Goal: Task Accomplishment & Management: Manage account settings

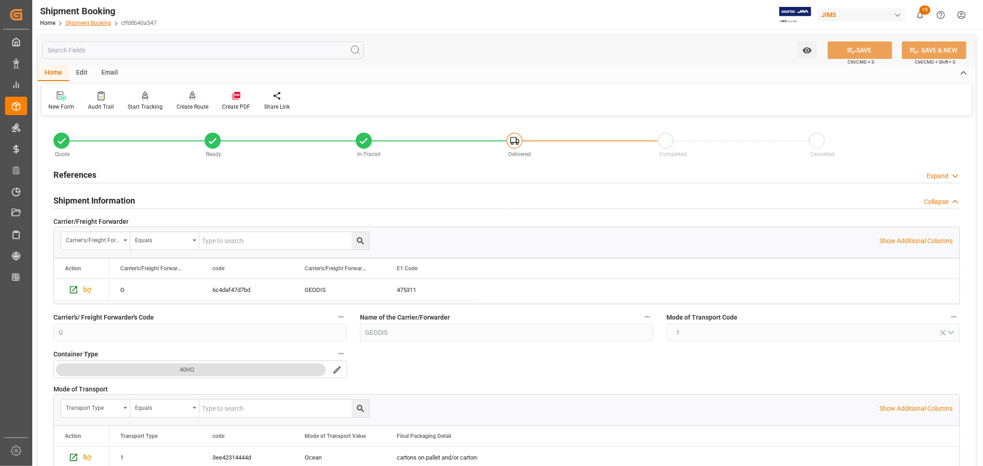
click at [89, 23] on link "Shipment Booking" at bounding box center [88, 23] width 46 height 6
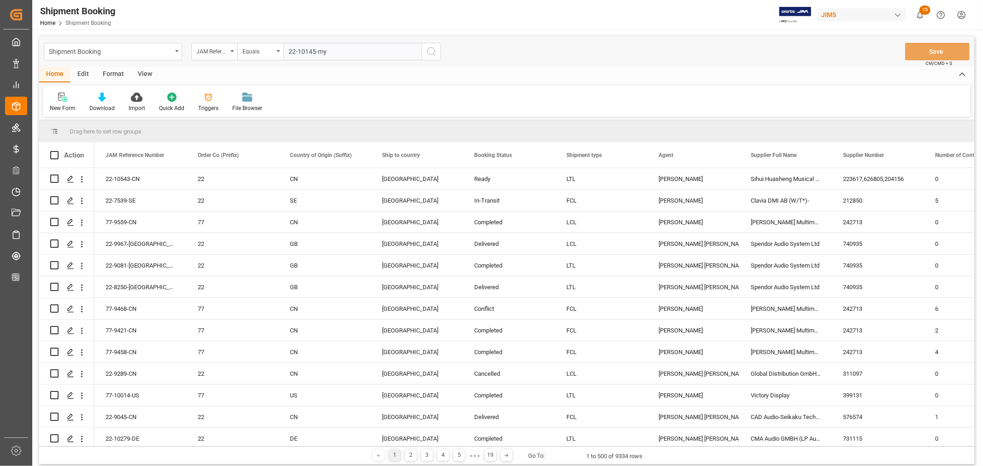
type input "22-10145-my"
click at [432, 50] on icon "search button" at bounding box center [431, 51] width 11 height 11
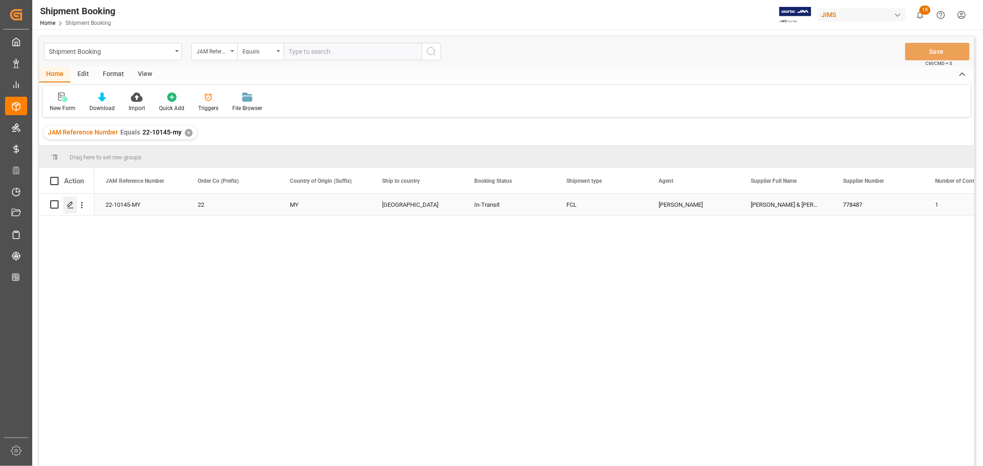
click at [72, 208] on icon "Press SPACE to select this row." at bounding box center [70, 204] width 7 height 7
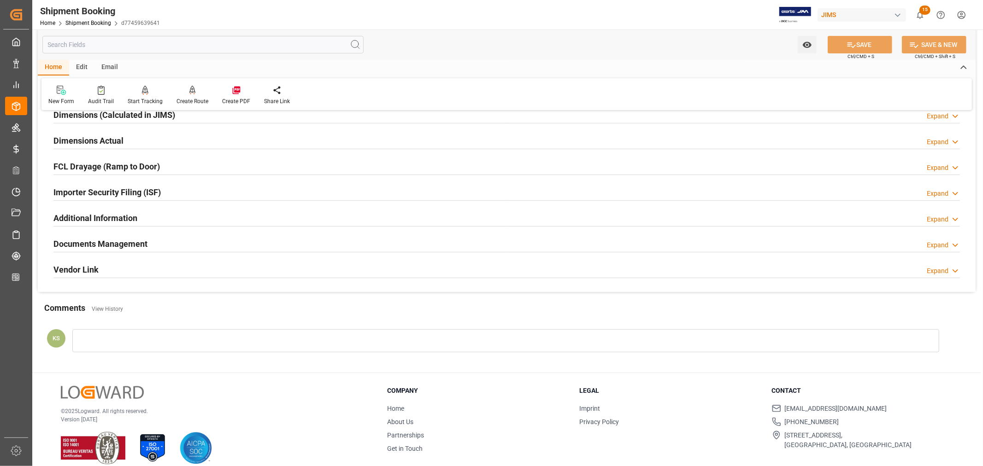
scroll to position [226, 0]
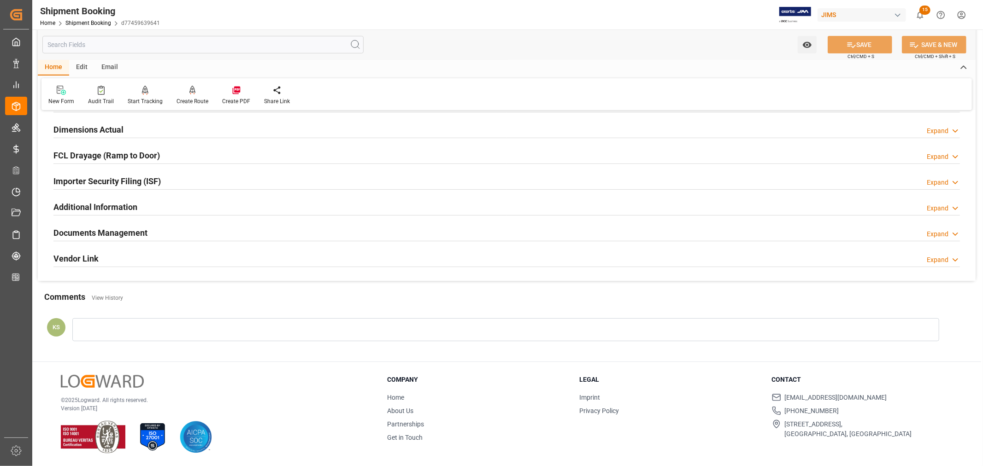
click at [150, 228] on div "Documents Management Expand" at bounding box center [506, 232] width 906 height 18
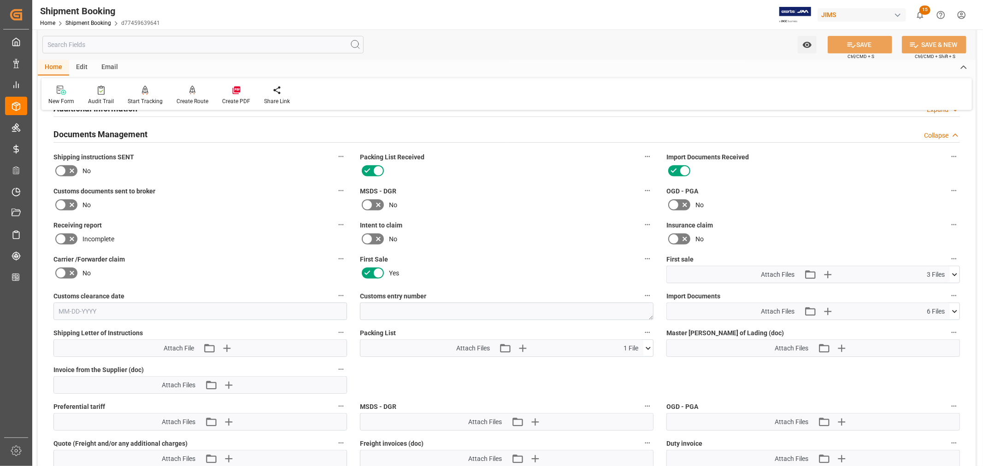
scroll to position [380, 0]
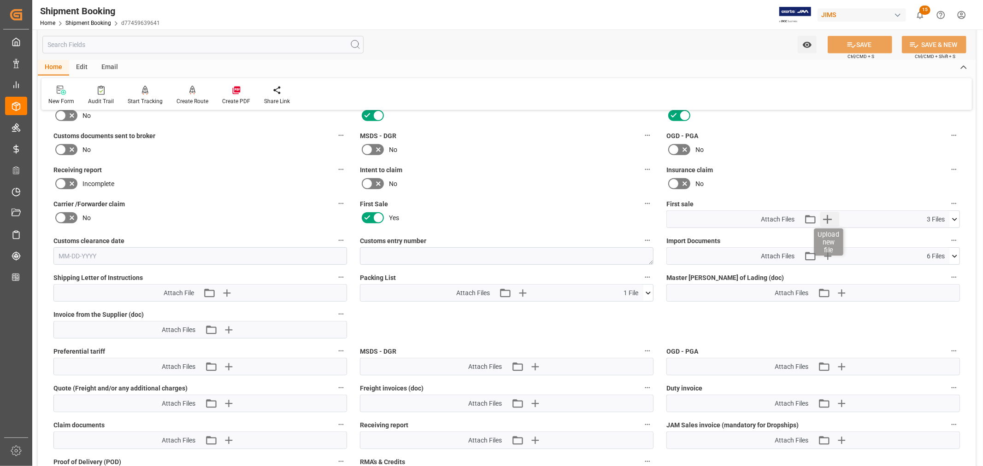
click at [827, 216] on icon "button" at bounding box center [827, 219] width 9 height 9
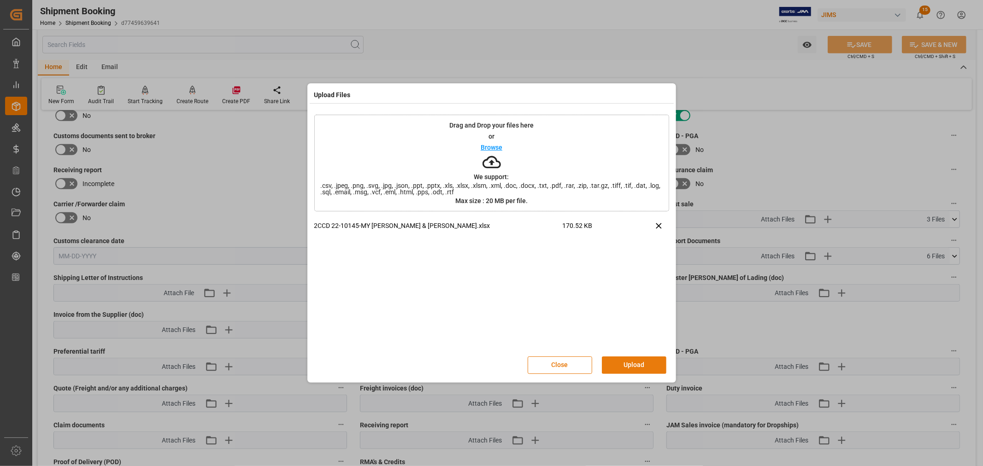
click at [627, 363] on button "Upload" at bounding box center [634, 366] width 64 height 18
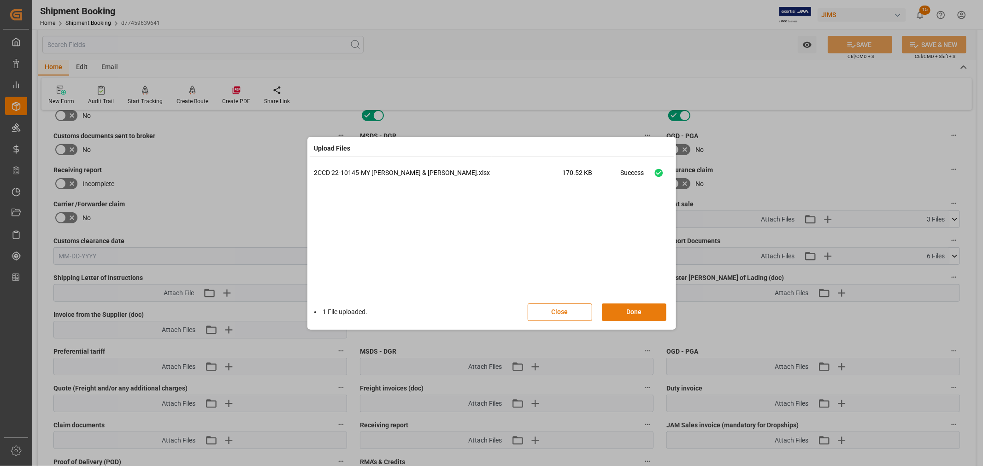
click at [633, 311] on button "Done" at bounding box center [634, 313] width 64 height 18
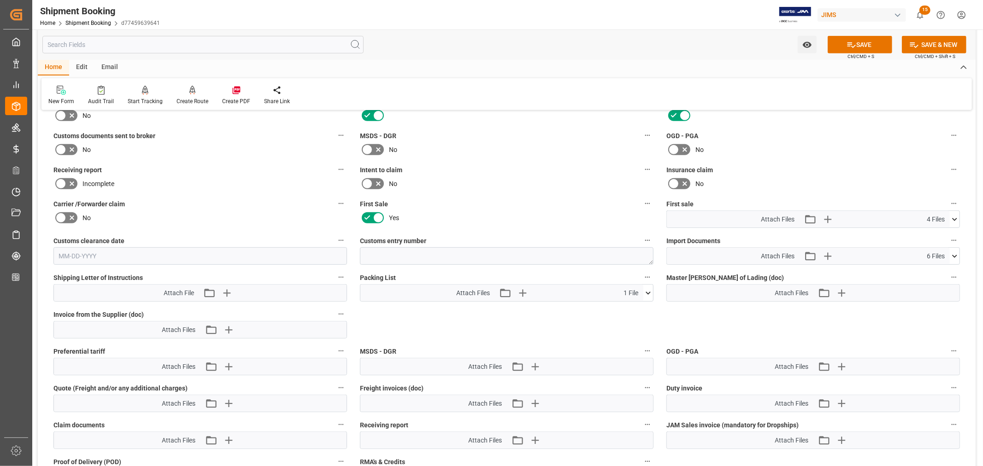
click at [954, 217] on icon at bounding box center [955, 220] width 10 height 10
click at [954, 218] on icon at bounding box center [954, 219] width 5 height 3
click at [859, 43] on button "SAVE" at bounding box center [859, 45] width 64 height 18
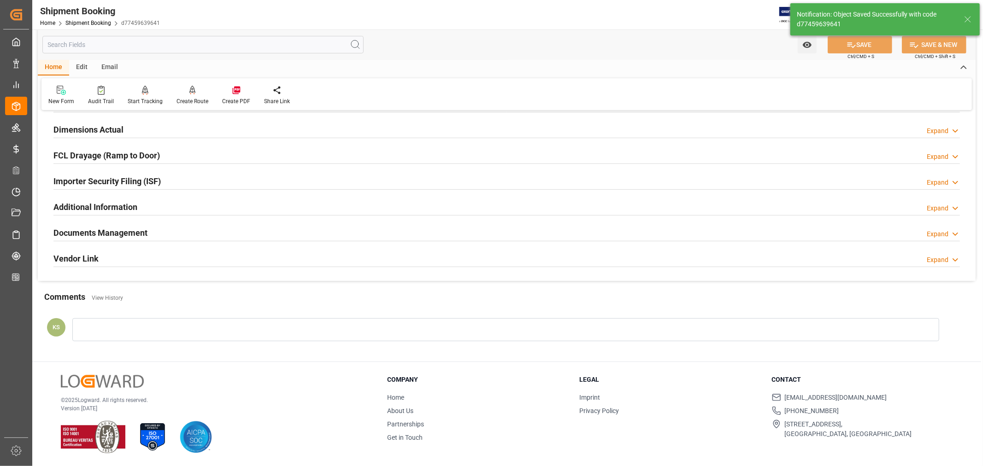
scroll to position [226, 0]
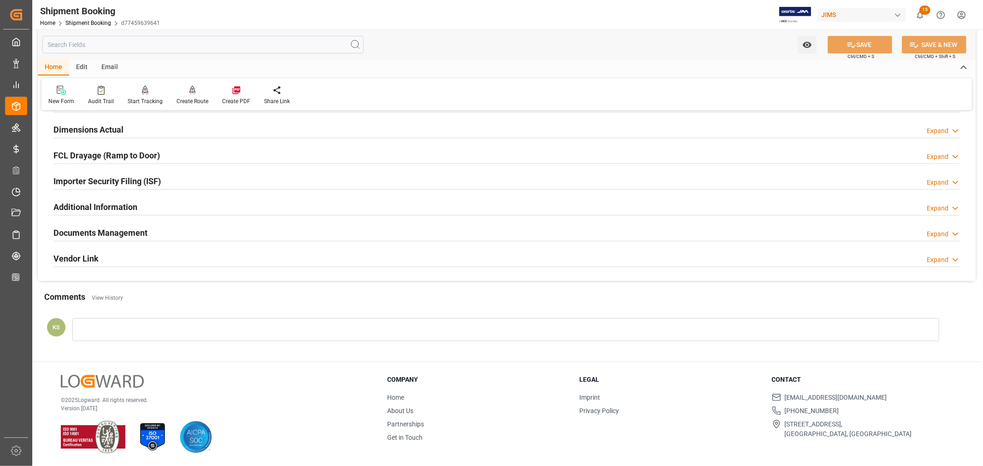
drag, startPoint x: 205, startPoint y: 185, endPoint x: 210, endPoint y: 184, distance: 5.1
click at [205, 185] on div "Importer Security Filing (ISF) Expand" at bounding box center [506, 181] width 906 height 18
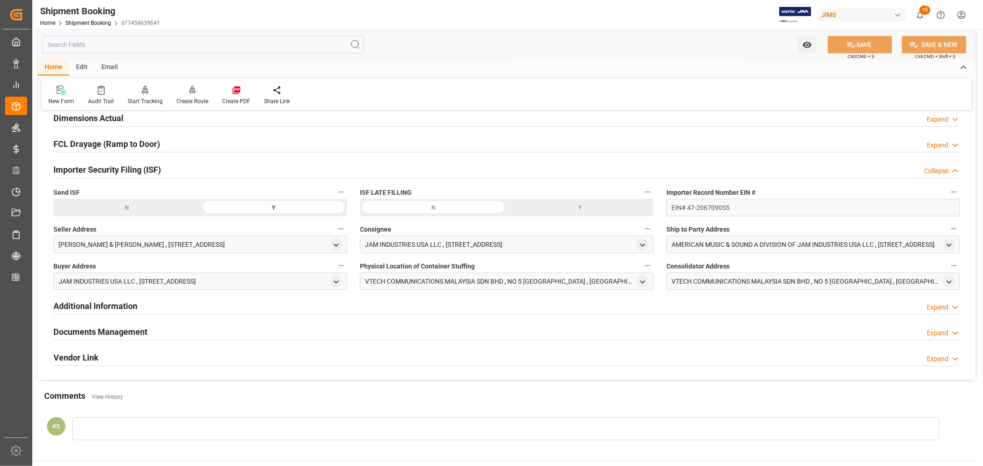
scroll to position [183, 0]
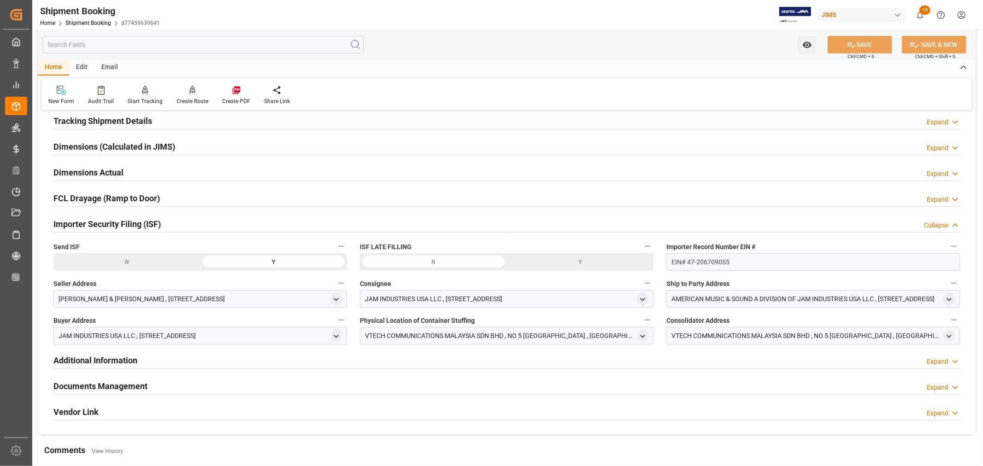
click at [174, 223] on div "Importer Security Filing (ISF) Collapse" at bounding box center [506, 224] width 906 height 18
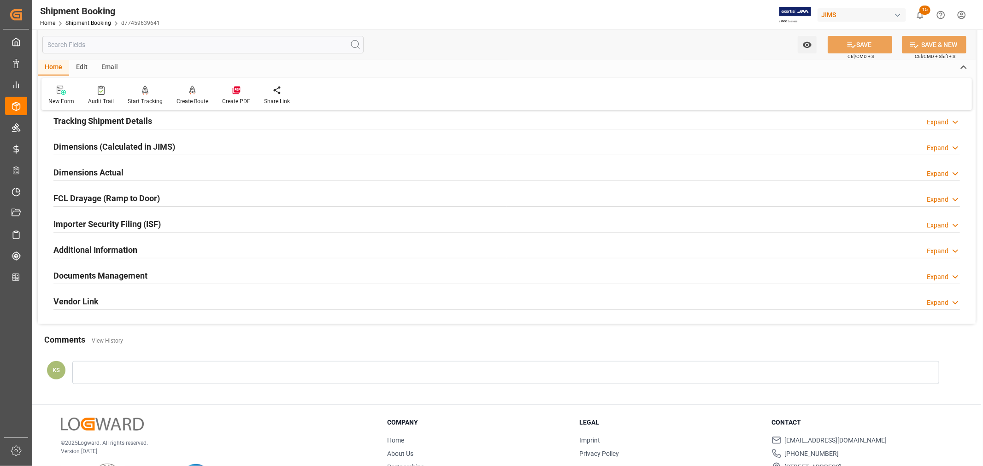
click at [154, 275] on div "Documents Management Expand" at bounding box center [506, 275] width 906 height 18
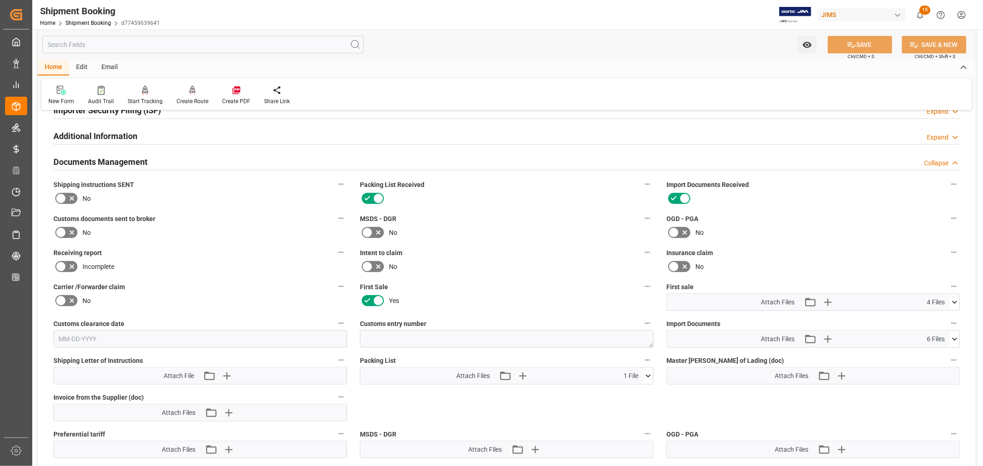
scroll to position [337, 0]
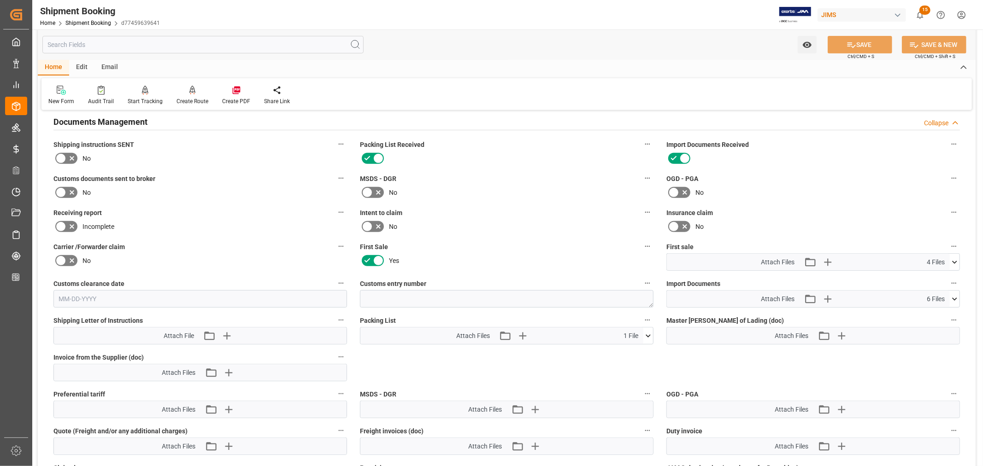
click at [953, 261] on icon at bounding box center [954, 262] width 5 height 3
click at [954, 260] on icon at bounding box center [955, 263] width 10 height 10
click at [650, 334] on icon at bounding box center [647, 335] width 5 height 3
click at [650, 333] on icon at bounding box center [648, 336] width 10 height 10
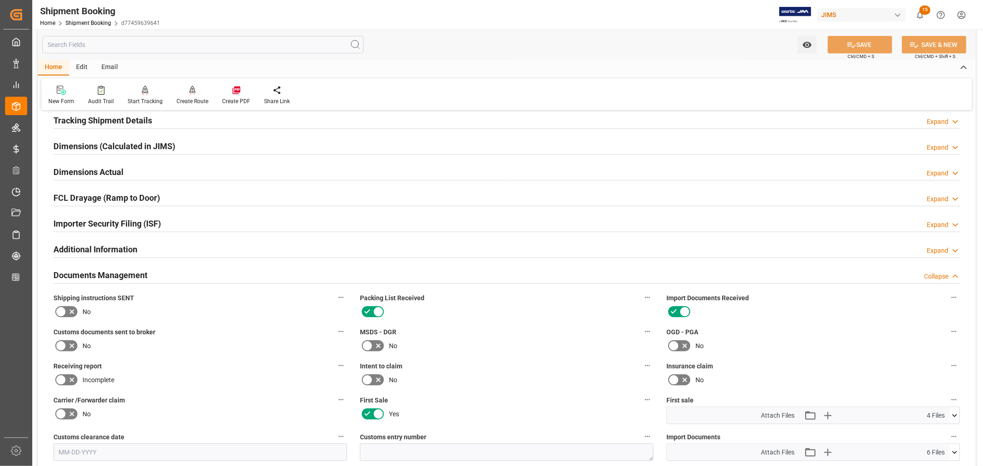
scroll to position [183, 0]
click at [80, 122] on h2 "Tracking Shipment Details" at bounding box center [102, 121] width 99 height 12
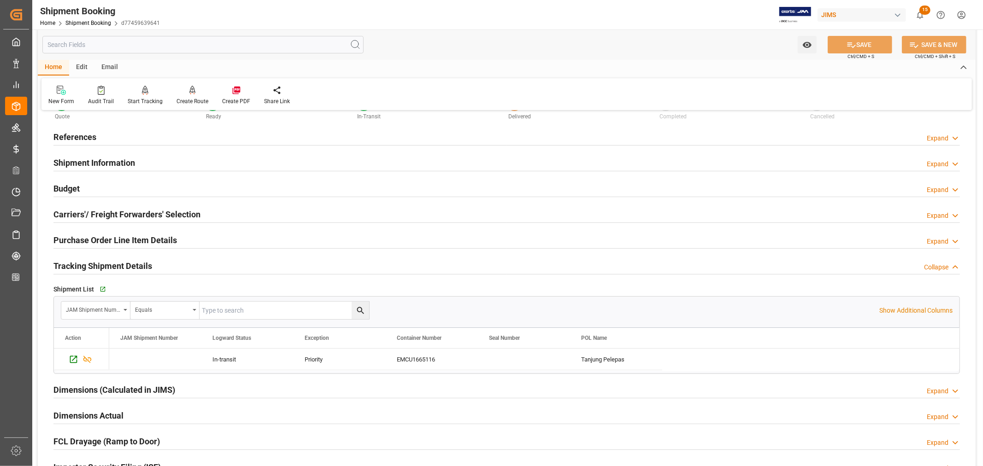
scroll to position [29, 0]
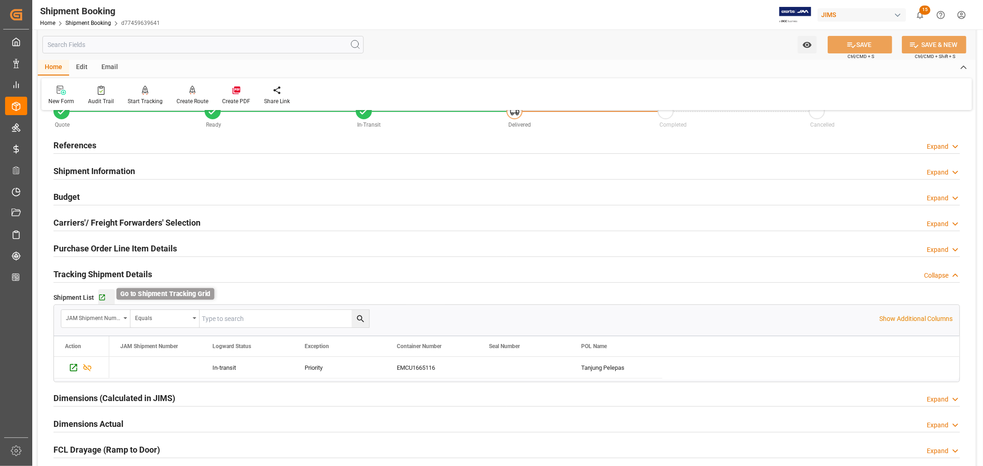
click at [103, 298] on icon "button" at bounding box center [102, 298] width 8 height 8
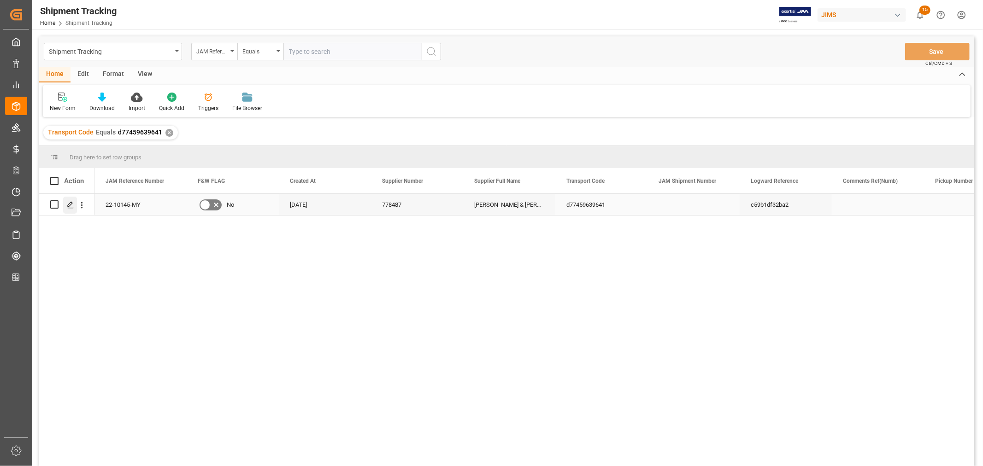
click at [71, 205] on icon "Press SPACE to select this row." at bounding box center [70, 204] width 7 height 7
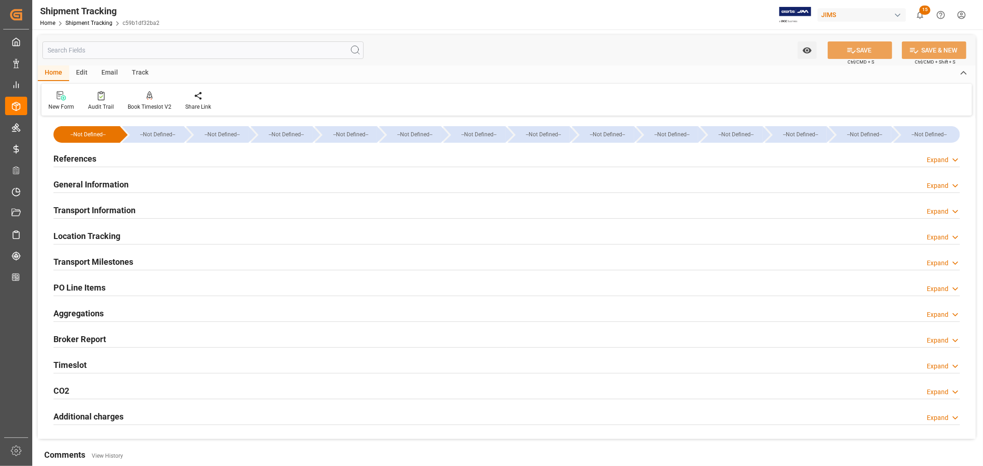
type input "[DATE]"
click at [76, 157] on h2 "References" at bounding box center [74, 158] width 43 height 12
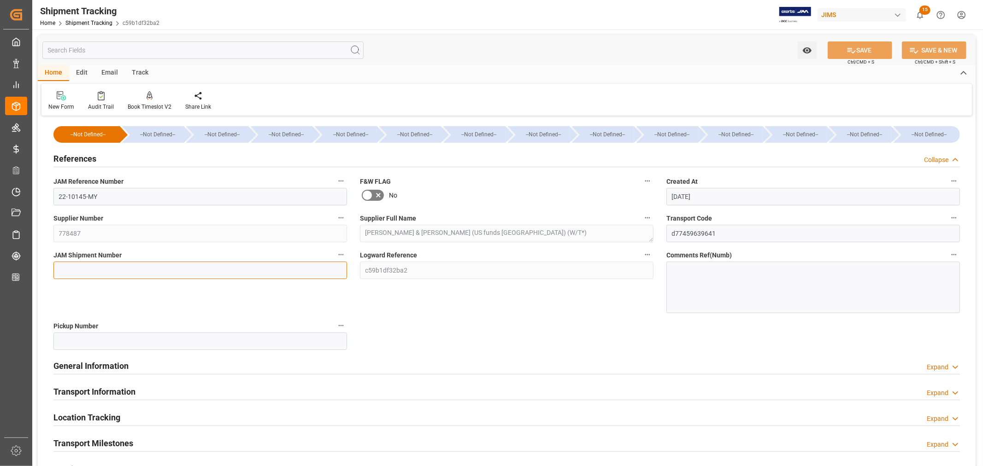
click at [67, 270] on input at bounding box center [199, 271] width 293 height 18
paste input "72543"
type input "72543"
click at [865, 51] on button "SAVE" at bounding box center [859, 50] width 64 height 18
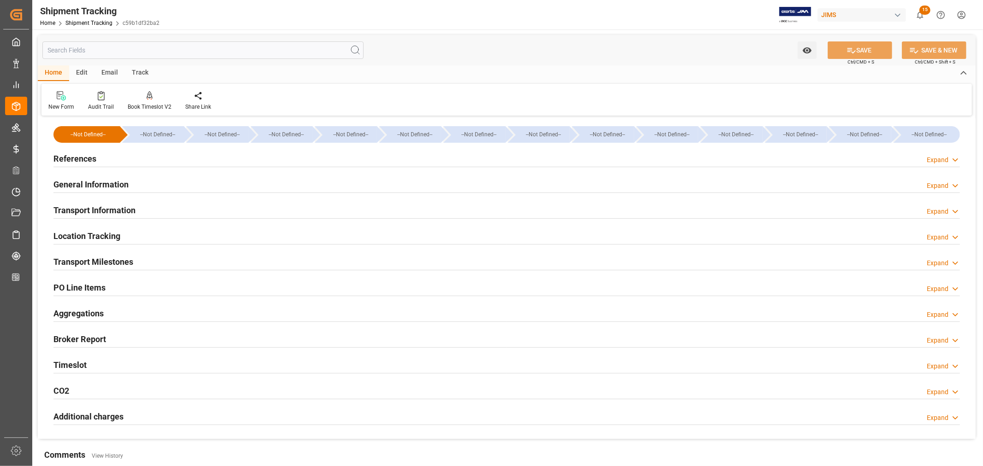
click at [116, 261] on h2 "Transport Milestones" at bounding box center [93, 262] width 80 height 12
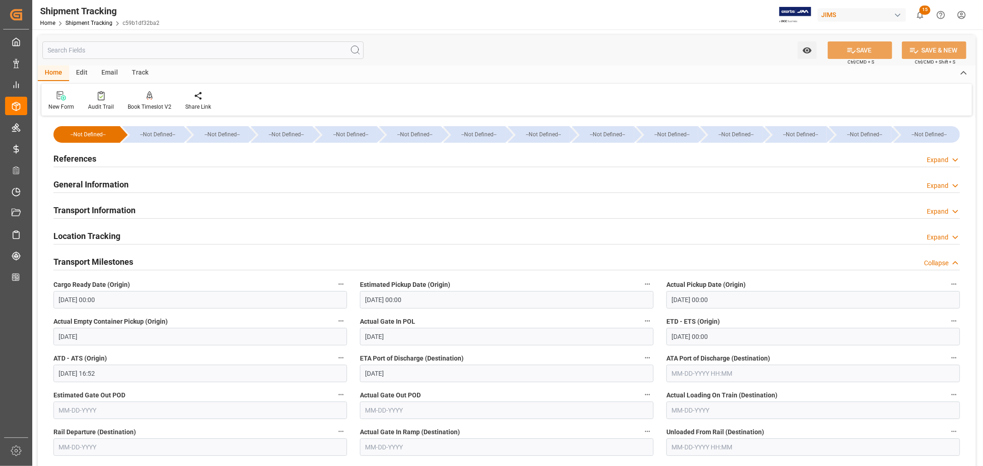
click at [100, 263] on h2 "Transport Milestones" at bounding box center [93, 262] width 80 height 12
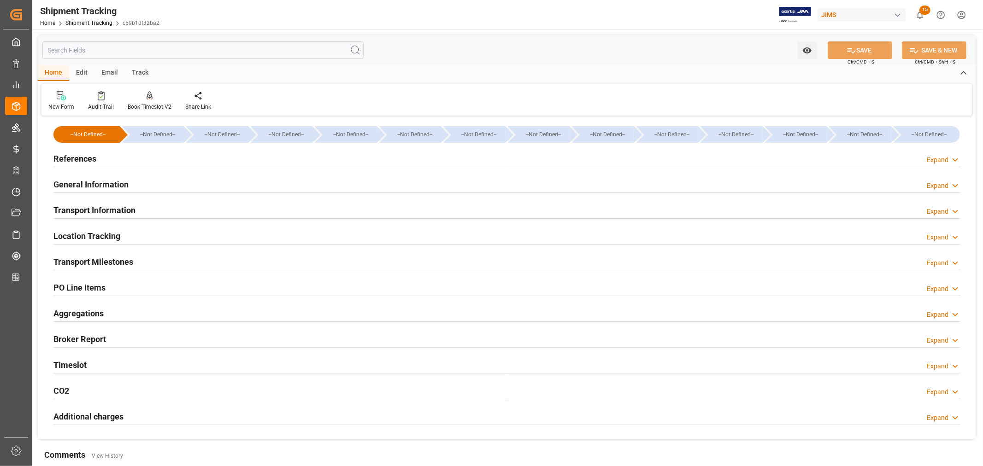
click at [85, 154] on h2 "References" at bounding box center [74, 158] width 43 height 12
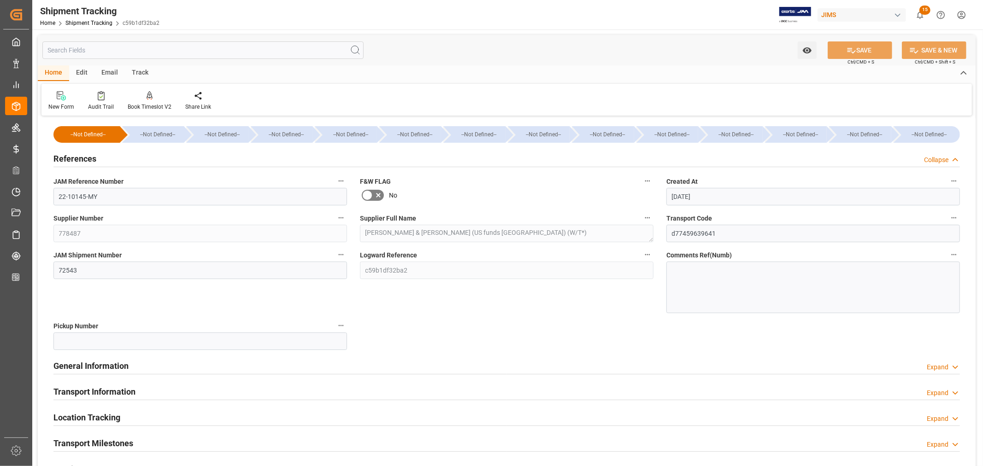
click at [85, 154] on h2 "References" at bounding box center [74, 158] width 43 height 12
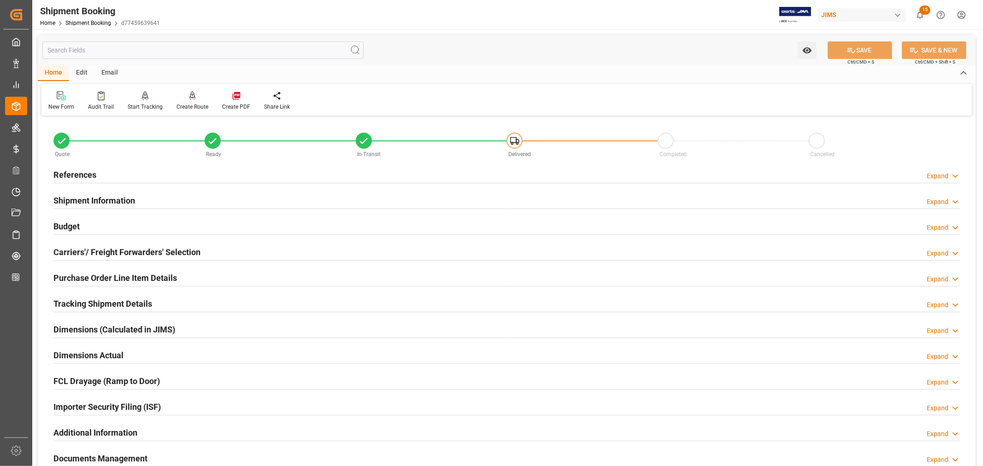
click at [88, 302] on h2 "Tracking Shipment Details" at bounding box center [102, 304] width 99 height 12
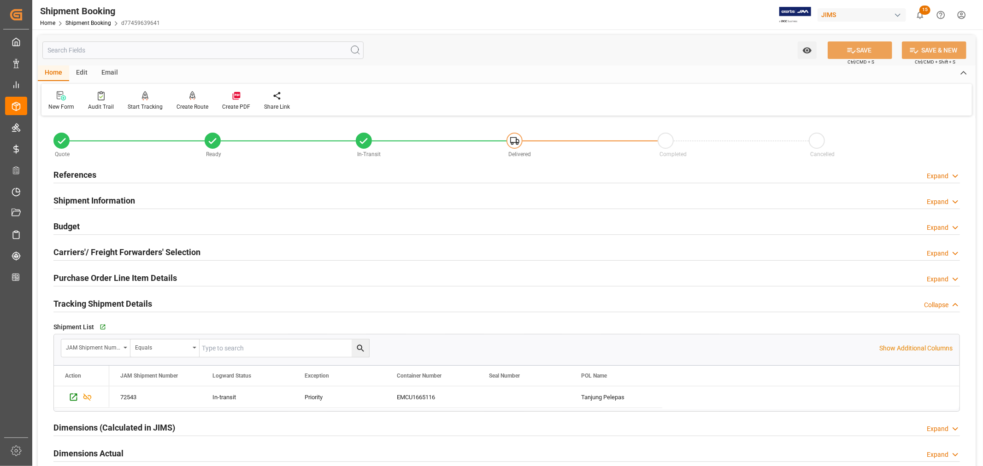
click at [88, 302] on h2 "Tracking Shipment Details" at bounding box center [102, 304] width 99 height 12
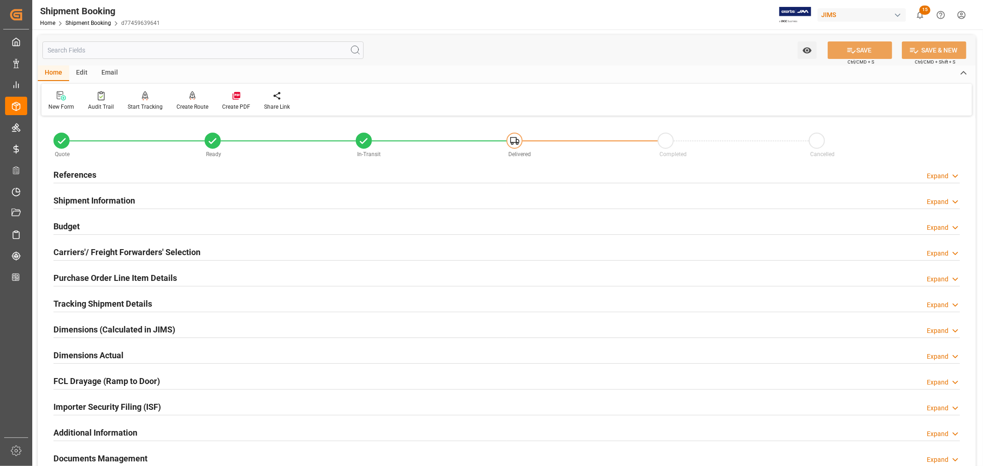
click at [81, 304] on h2 "Tracking Shipment Details" at bounding box center [102, 304] width 99 height 12
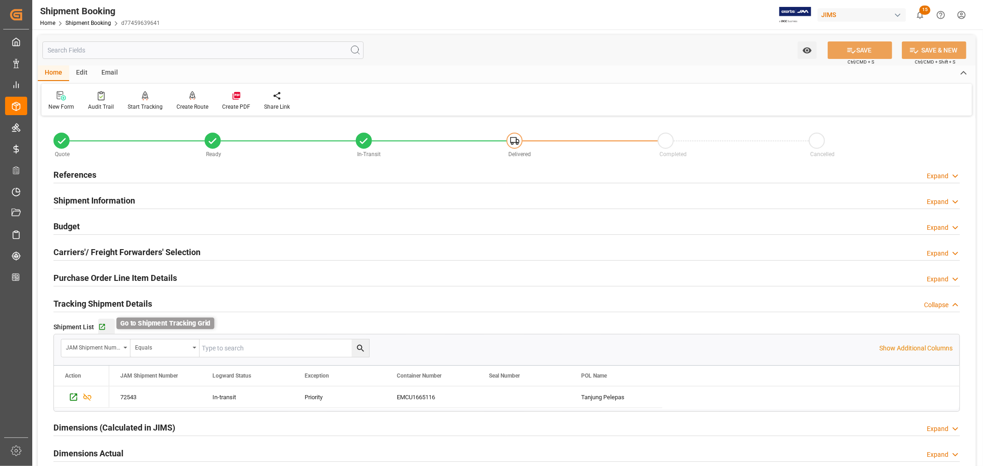
click at [102, 327] on icon "button" at bounding box center [102, 327] width 8 height 8
click at [86, 272] on h2 "Purchase Order Line Item Details" at bounding box center [114, 278] width 123 height 12
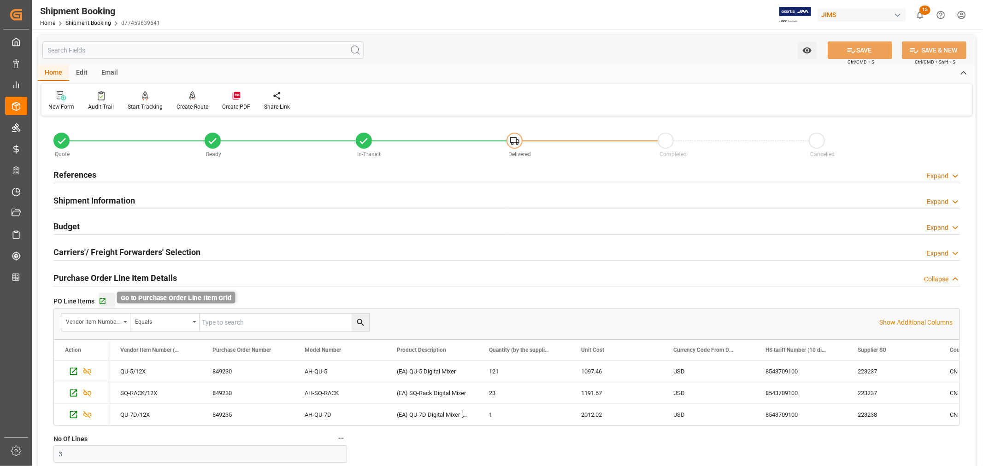
click at [103, 299] on icon "button" at bounding box center [103, 302] width 8 height 8
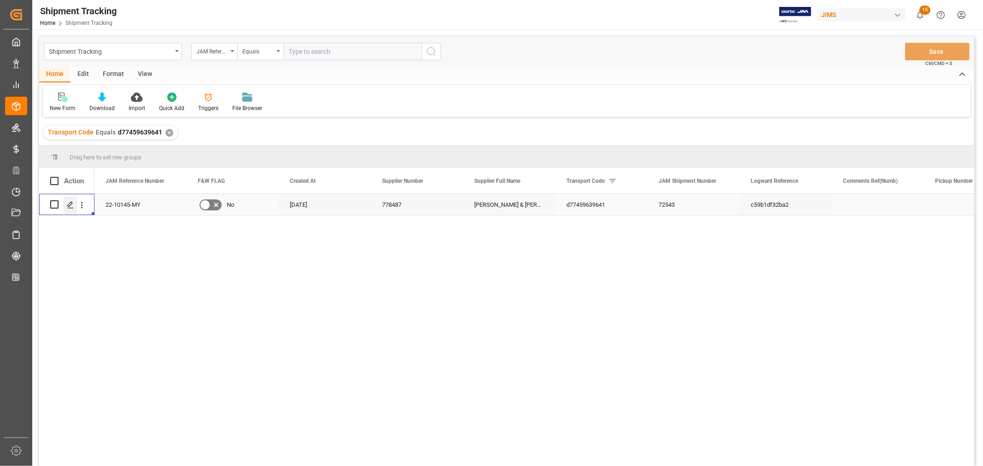
click at [74, 206] on div "Press SPACE to select this row." at bounding box center [70, 205] width 14 height 17
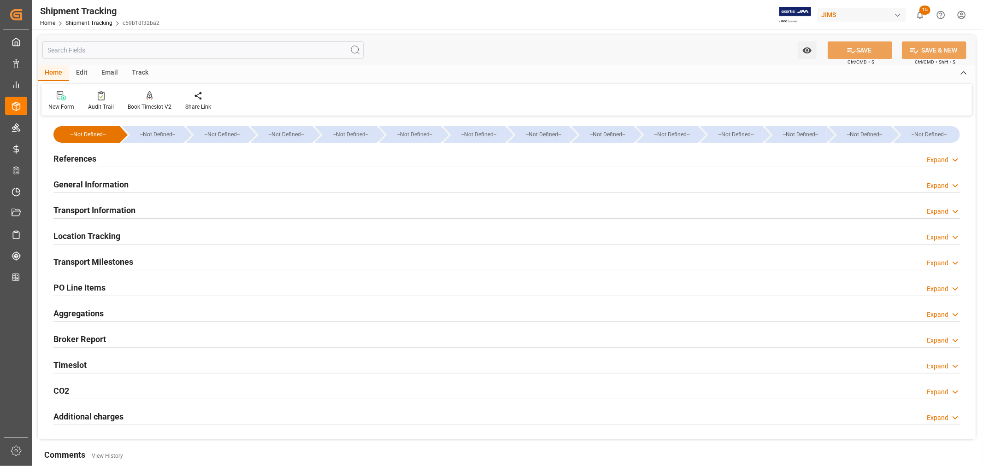
click at [127, 206] on h2 "Transport Information" at bounding box center [94, 210] width 82 height 12
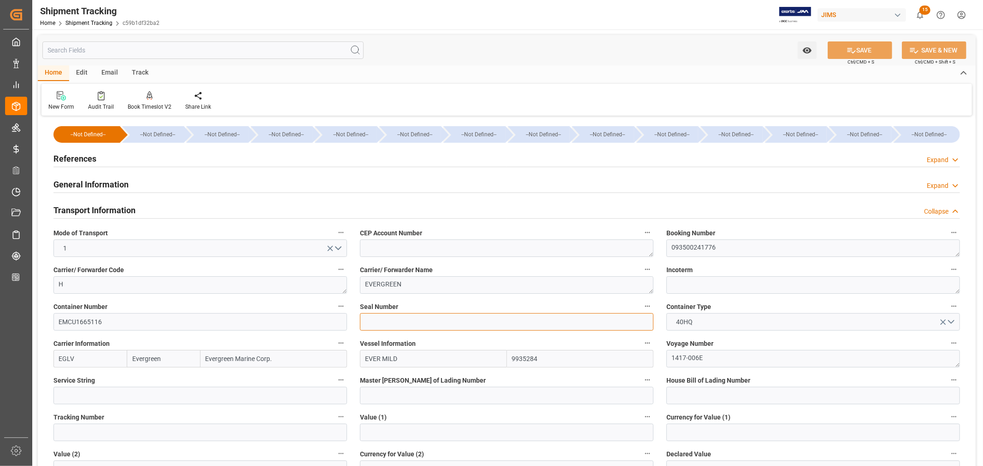
click at [364, 321] on input at bounding box center [506, 322] width 293 height 18
paste input "EMCVQF4363"
type input "EMCVQF4363"
click at [865, 52] on button "SAVE" at bounding box center [859, 50] width 64 height 18
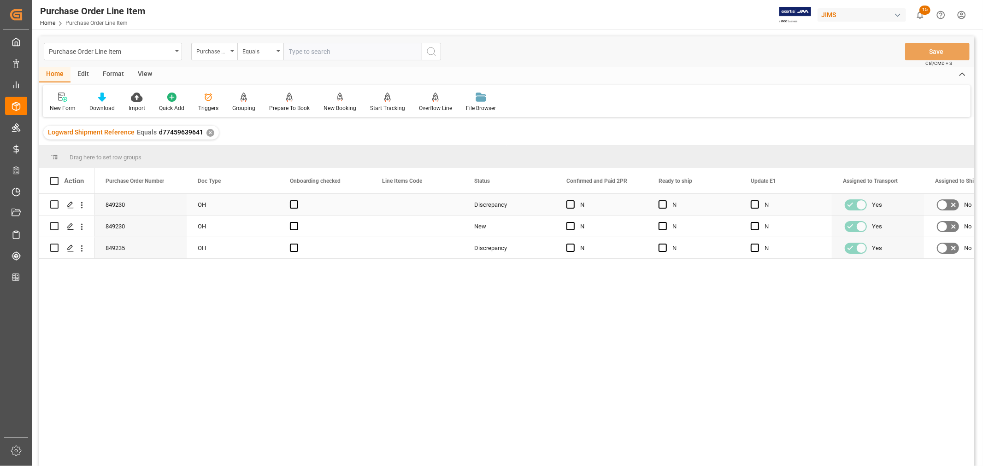
click at [348, 203] on div "Press SPACE to select this row." at bounding box center [325, 204] width 92 height 21
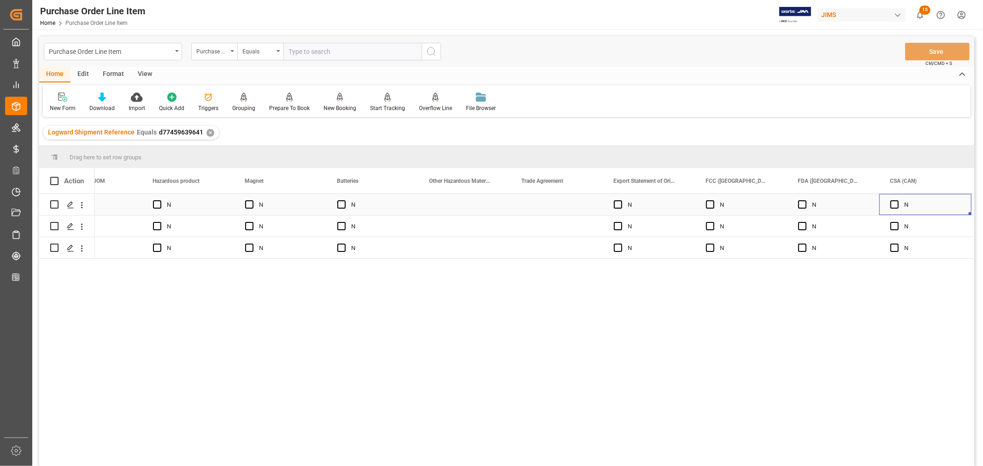
scroll to position [0, 4744]
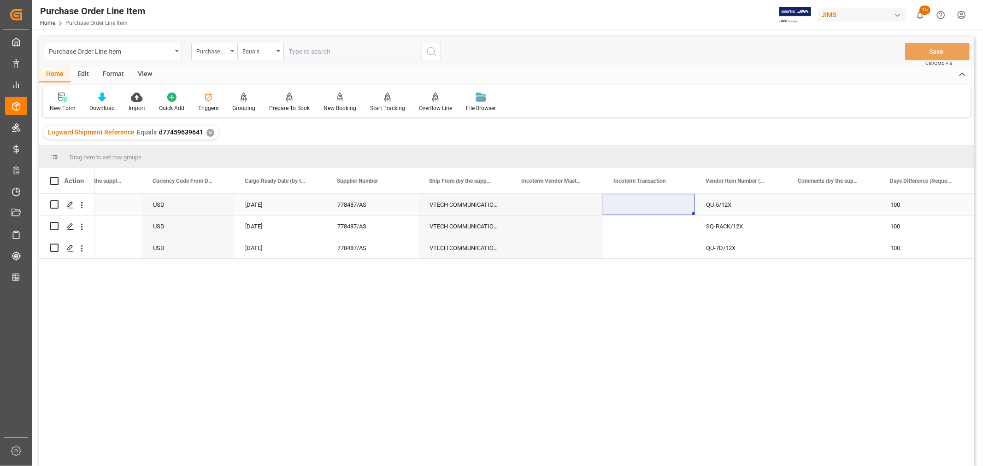
click at [633, 204] on div "Press SPACE to select this row." at bounding box center [649, 204] width 92 height 21
click at [620, 204] on div "Press SPACE to select this row." at bounding box center [649, 204] width 92 height 21
click at [620, 203] on div "Press SPACE to select this row." at bounding box center [649, 204] width 92 height 21
click at [616, 207] on input "Press SPACE to select this row." at bounding box center [648, 210] width 77 height 18
paste input "FCA [GEOGRAPHIC_DATA]"
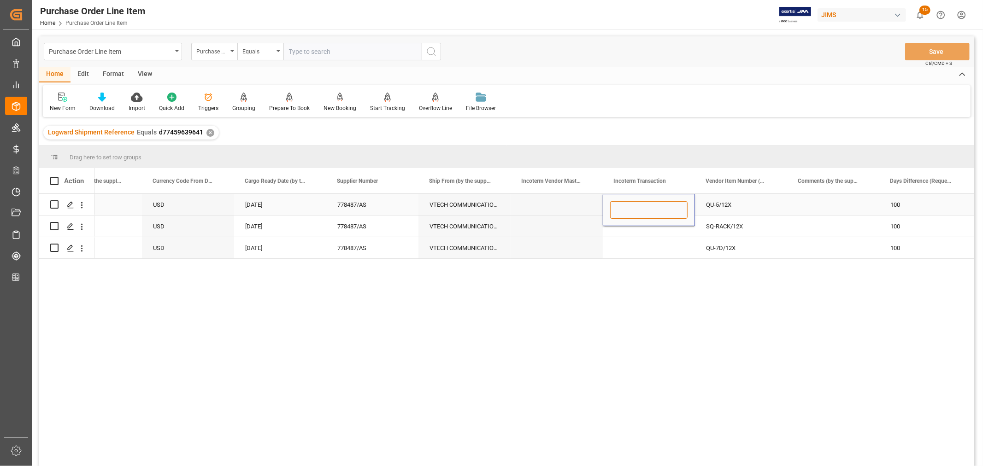
type input "FCA [GEOGRAPHIC_DATA]"
click at [641, 231] on div "Press SPACE to select this row." at bounding box center [649, 226] width 92 height 21
click at [641, 204] on div "FCA [GEOGRAPHIC_DATA]" at bounding box center [649, 204] width 92 height 21
drag, startPoint x: 693, startPoint y: 214, endPoint x: 686, endPoint y: 243, distance: 29.7
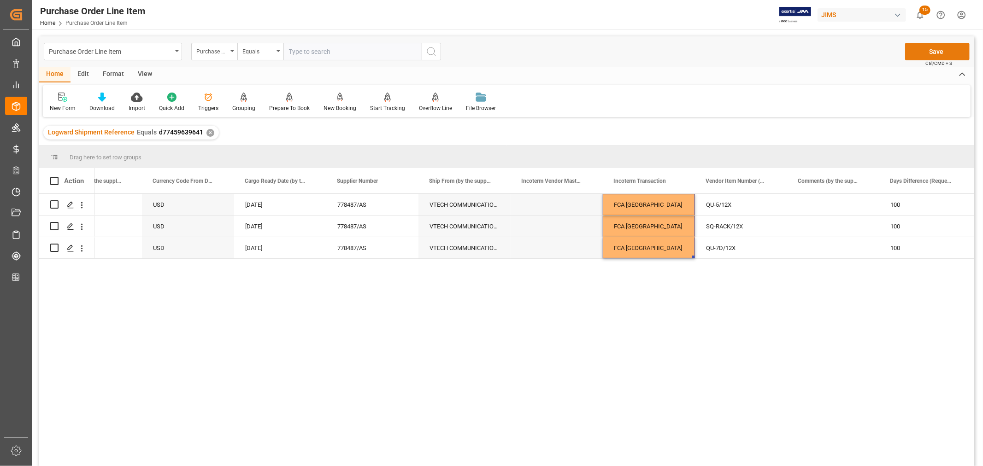
click at [938, 50] on button "Save" at bounding box center [937, 52] width 64 height 18
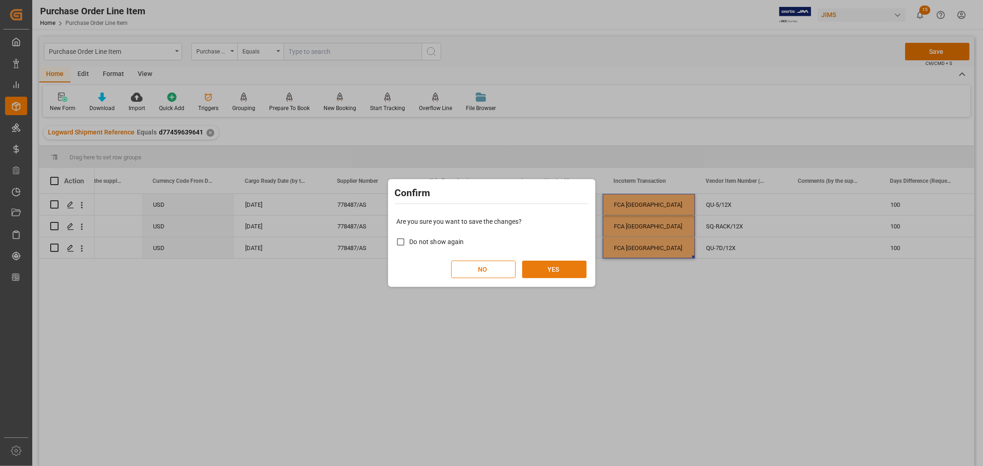
click at [554, 265] on button "YES" at bounding box center [554, 270] width 64 height 18
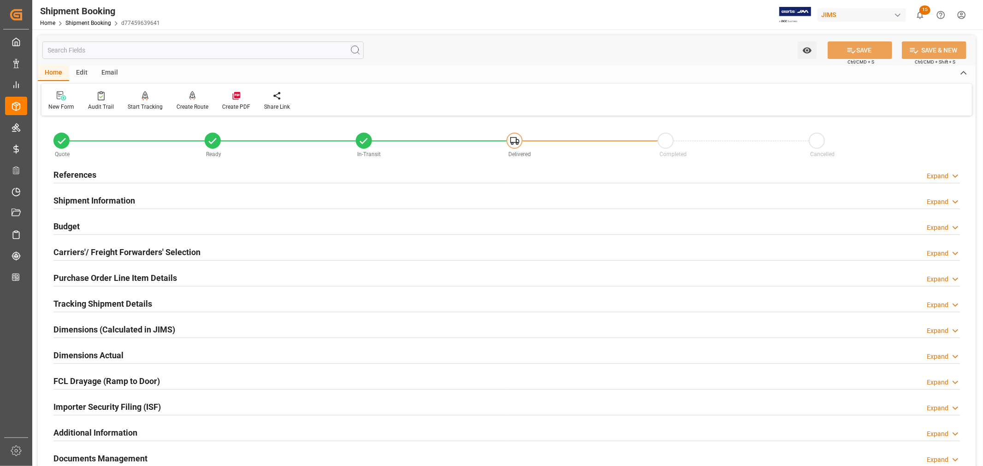
click at [83, 302] on h2 "Tracking Shipment Details" at bounding box center [102, 304] width 99 height 12
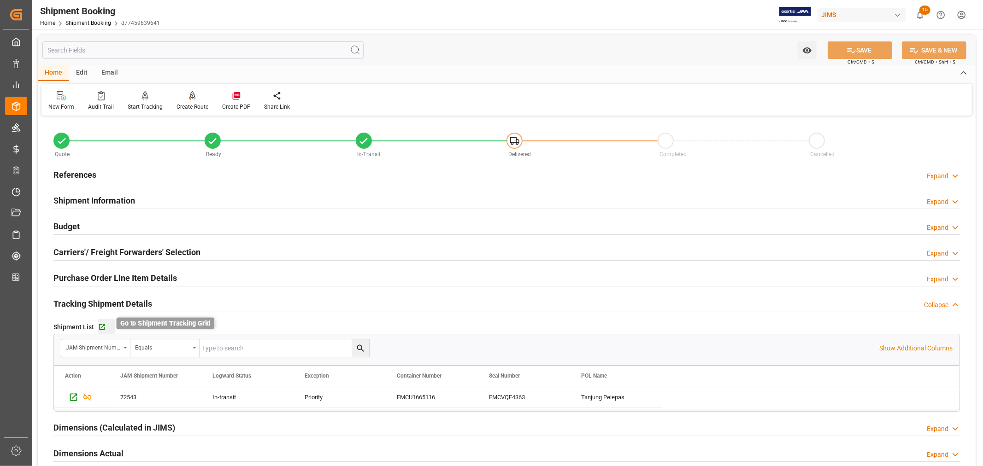
click at [104, 328] on icon "button" at bounding box center [102, 327] width 6 height 6
click at [81, 226] on div "Budget Expand" at bounding box center [506, 226] width 906 height 18
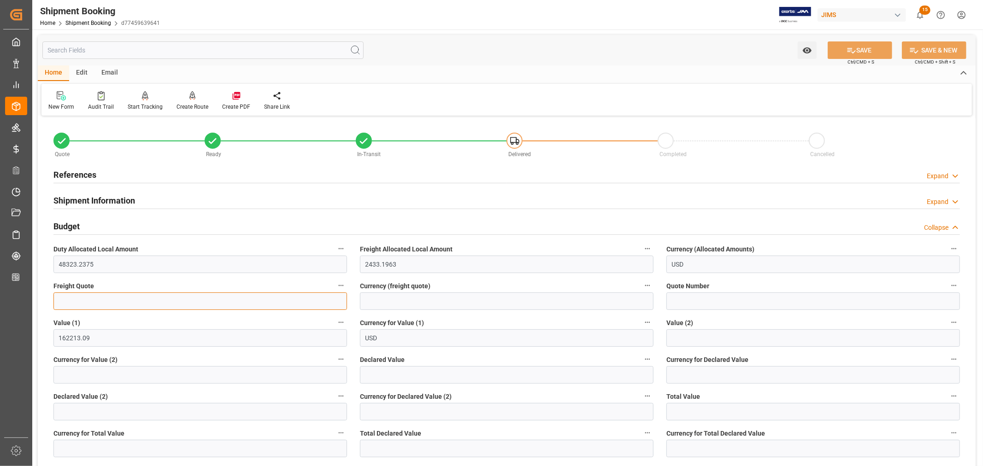
click at [59, 299] on input "text" at bounding box center [199, 302] width 293 height 18
type input "6000"
click at [385, 302] on input at bounding box center [506, 302] width 293 height 18
type input "USD"
click at [862, 51] on button "SAVE" at bounding box center [859, 50] width 64 height 18
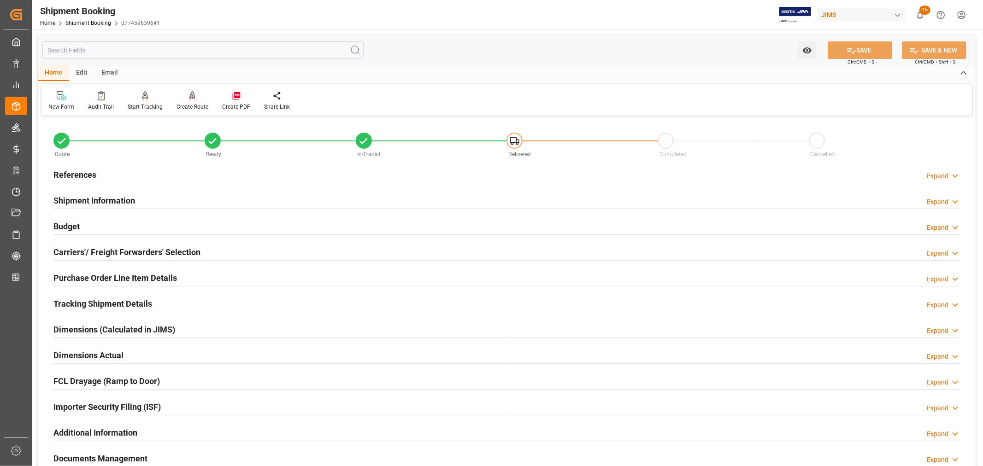
click at [78, 223] on h2 "Budget" at bounding box center [66, 226] width 26 height 12
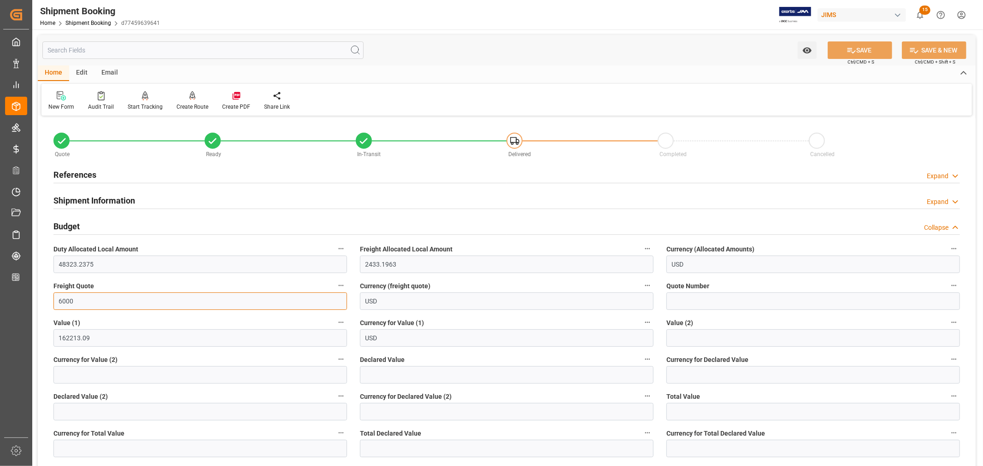
drag, startPoint x: 77, startPoint y: 302, endPoint x: 53, endPoint y: 296, distance: 25.0
click at [53, 296] on div "Freight Quote 6000" at bounding box center [200, 294] width 306 height 37
type input "5500"
click at [560, 302] on input "USD" at bounding box center [506, 302] width 293 height 18
click at [862, 49] on button "SAVE" at bounding box center [859, 50] width 64 height 18
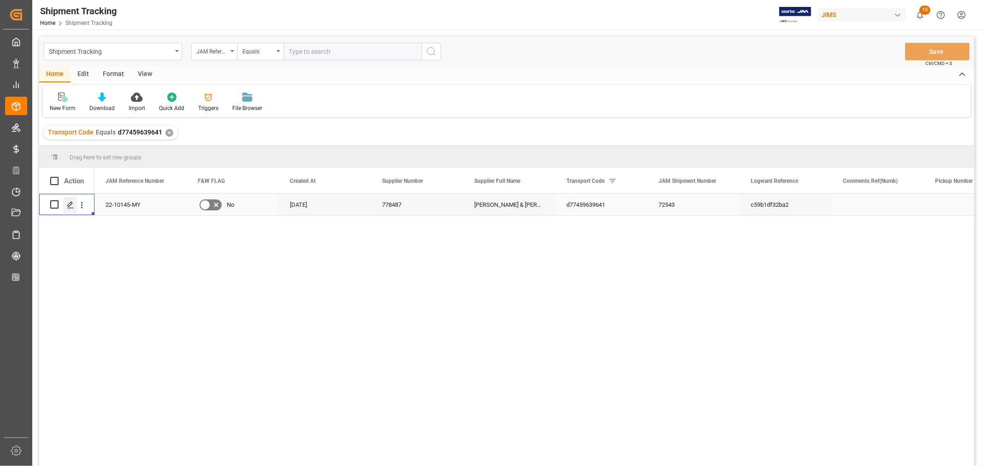
click at [72, 206] on icon "Press SPACE to select this row." at bounding box center [70, 204] width 7 height 7
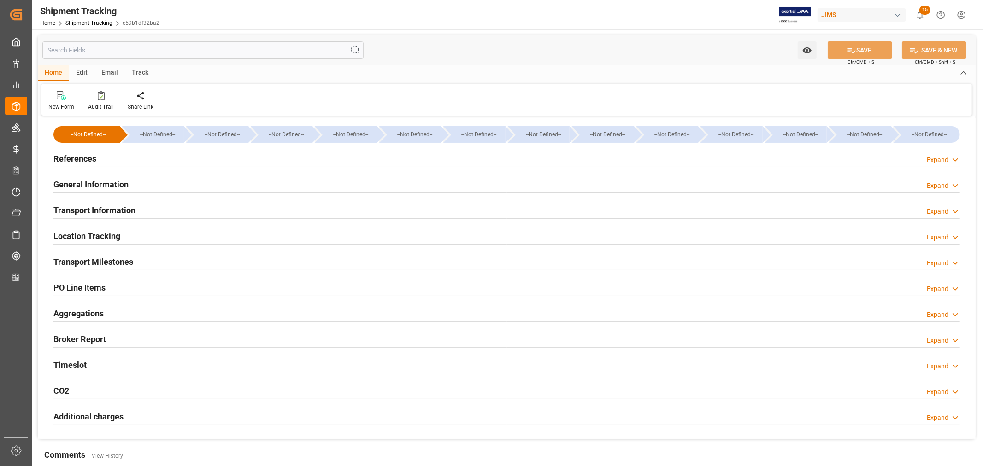
type input "Evergreen"
type input "Evergreen Marine Corp."
type input "9935284"
click at [117, 209] on h2 "Transport Information" at bounding box center [94, 210] width 82 height 12
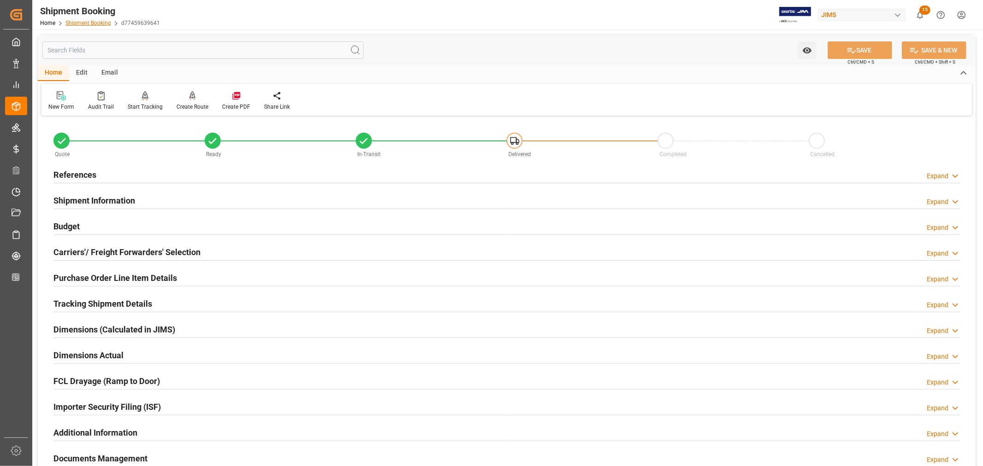
click at [100, 23] on link "Shipment Booking" at bounding box center [88, 23] width 46 height 6
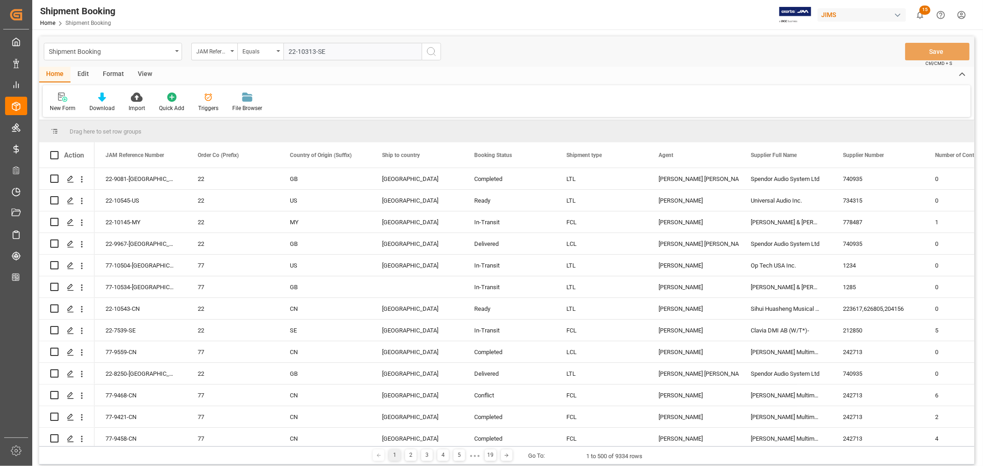
type input "22-10313-SE"
click at [431, 52] on icon "search button" at bounding box center [431, 51] width 11 height 11
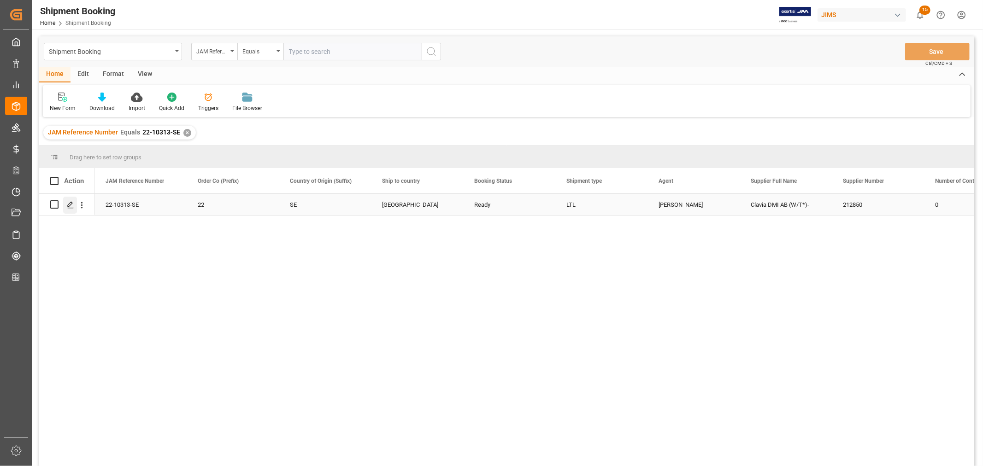
click at [68, 204] on icon "Press SPACE to select this row." at bounding box center [70, 204] width 7 height 7
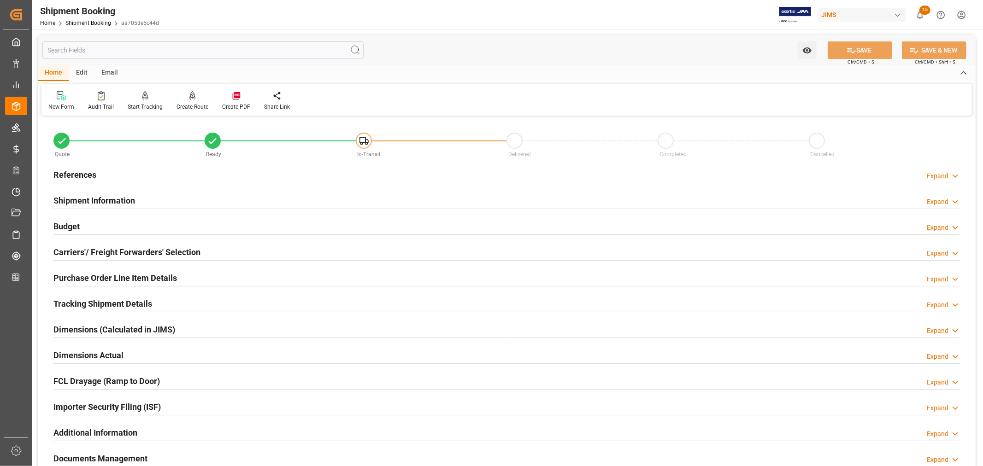
click at [72, 224] on h2 "Budget" at bounding box center [66, 226] width 26 height 12
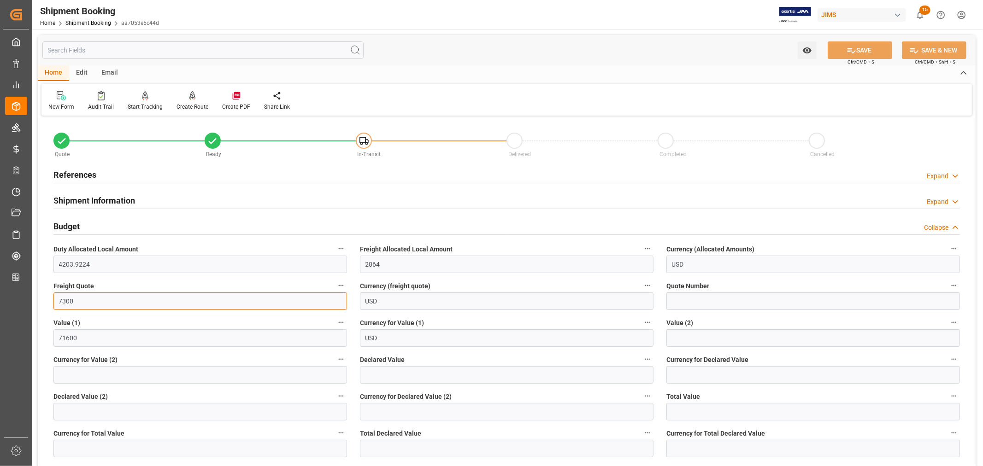
drag, startPoint x: 74, startPoint y: 301, endPoint x: 43, endPoint y: 301, distance: 30.4
click at [43, 301] on div "Quote Ready In-Transit Delivered Completed Cancelled References Expand JAM Refe…" at bounding box center [507, 423] width 938 height 610
type input "4000"
click at [422, 303] on input "USD" at bounding box center [506, 302] width 293 height 18
click at [853, 53] on icon at bounding box center [851, 51] width 10 height 10
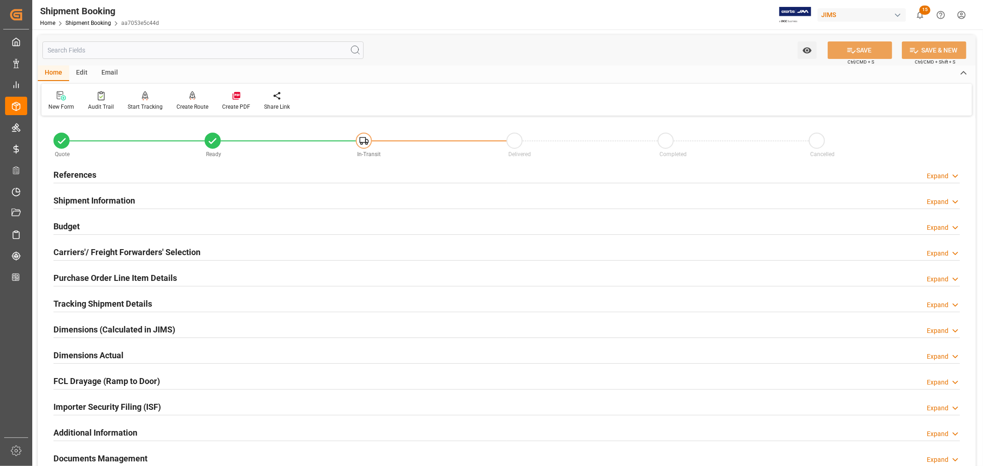
click at [81, 176] on h2 "References" at bounding box center [74, 175] width 43 height 12
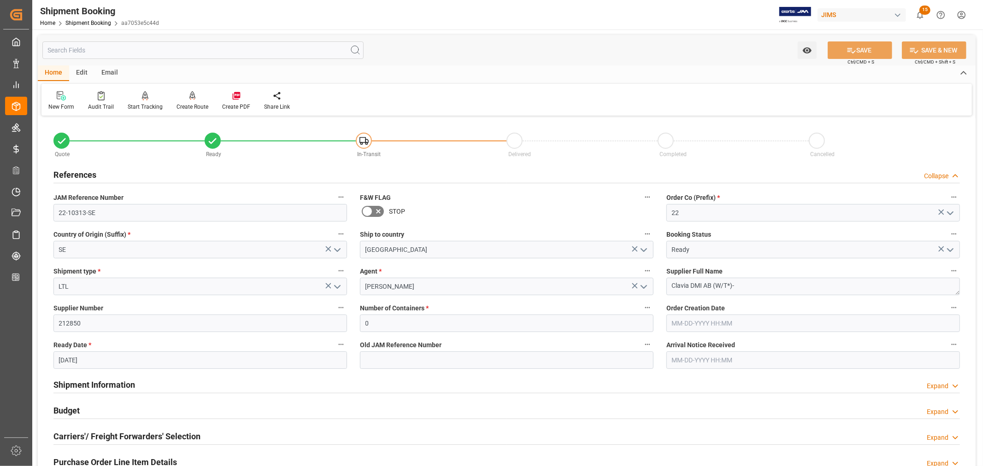
click at [81, 176] on h2 "References" at bounding box center [74, 175] width 43 height 12
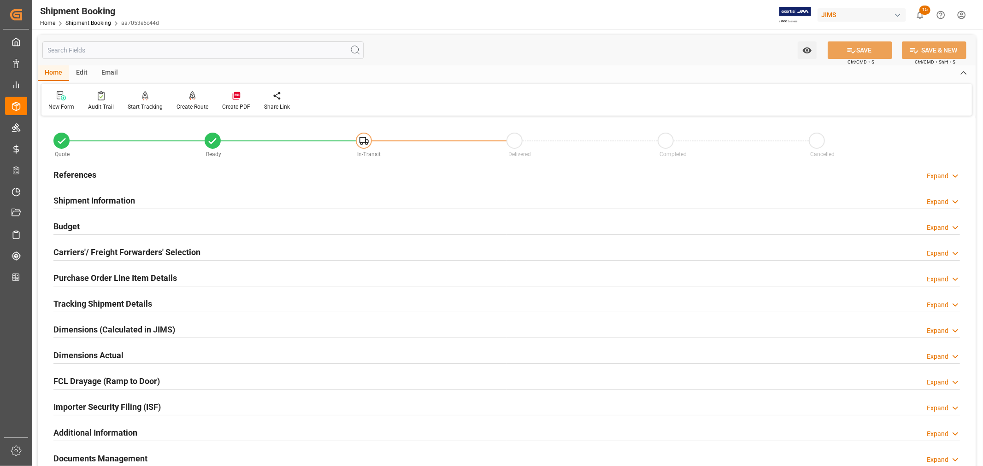
click at [72, 227] on h2 "Budget" at bounding box center [66, 226] width 26 height 12
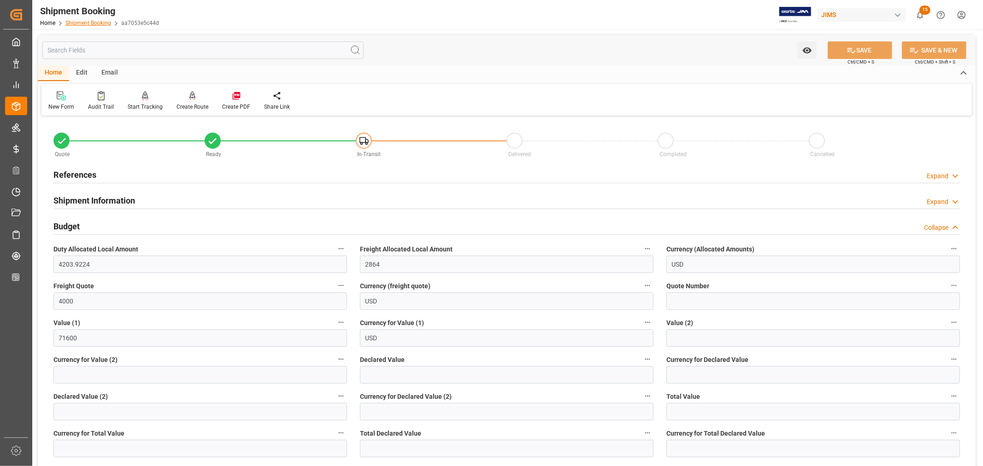
click at [94, 23] on link "Shipment Booking" at bounding box center [88, 23] width 46 height 6
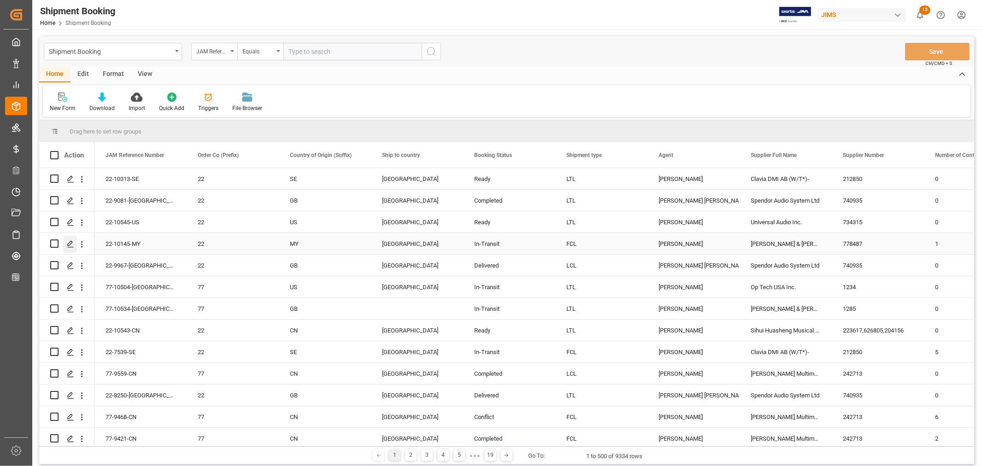
click at [70, 242] on polygon "Press SPACE to select this row." at bounding box center [70, 243] width 5 height 5
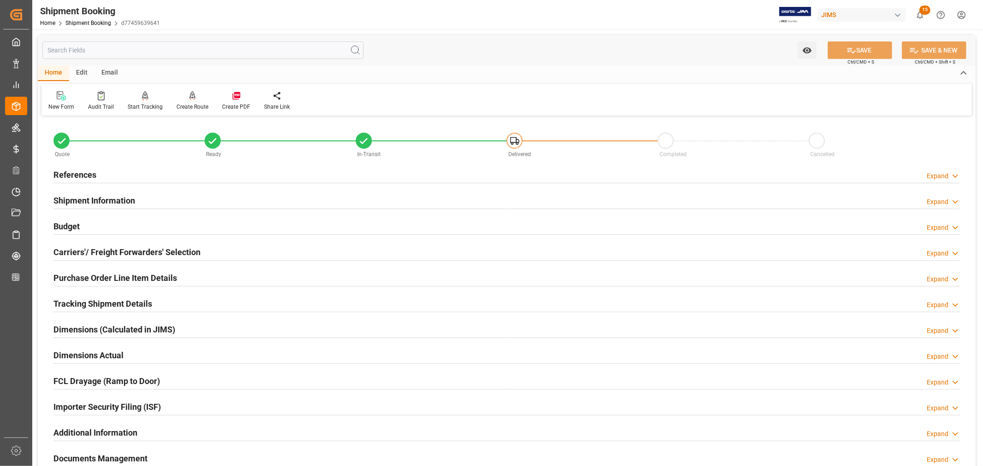
click at [85, 300] on h2 "Tracking Shipment Details" at bounding box center [102, 304] width 99 height 12
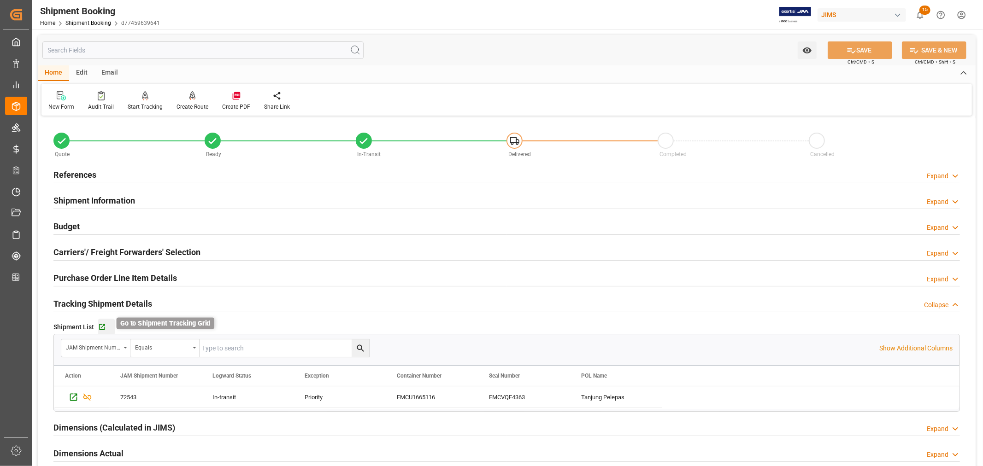
click at [99, 325] on icon "button" at bounding box center [102, 327] width 6 height 6
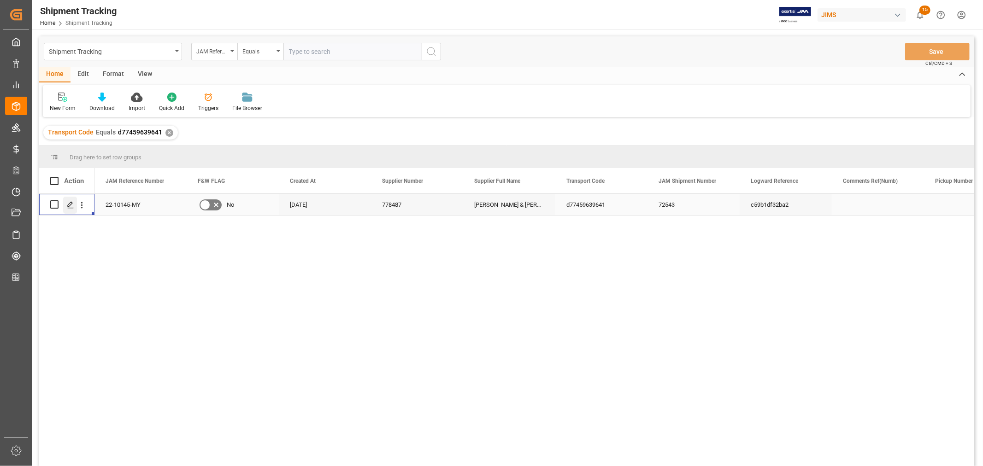
click at [71, 206] on icon "Press SPACE to select this row." at bounding box center [70, 204] width 7 height 7
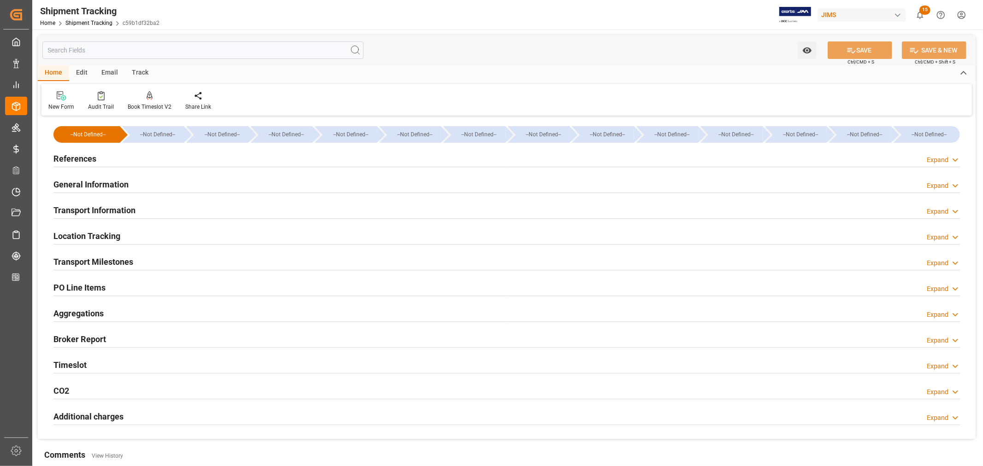
type input "08-01-2025 00:00"
type input "08-02-2025 00:00"
type input "08-02-2025"
type input "08-05-2025"
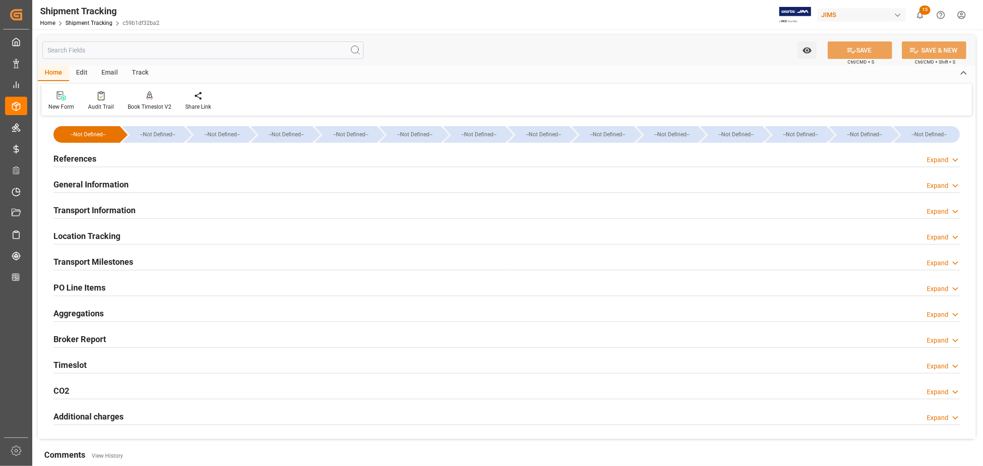
type input "08-11-2025 00:00"
type input "08-11-2025 16:52"
type input "09-15-2025"
type input "10-07-2025 00:00"
click at [119, 261] on h2 "Transport Milestones" at bounding box center [93, 262] width 80 height 12
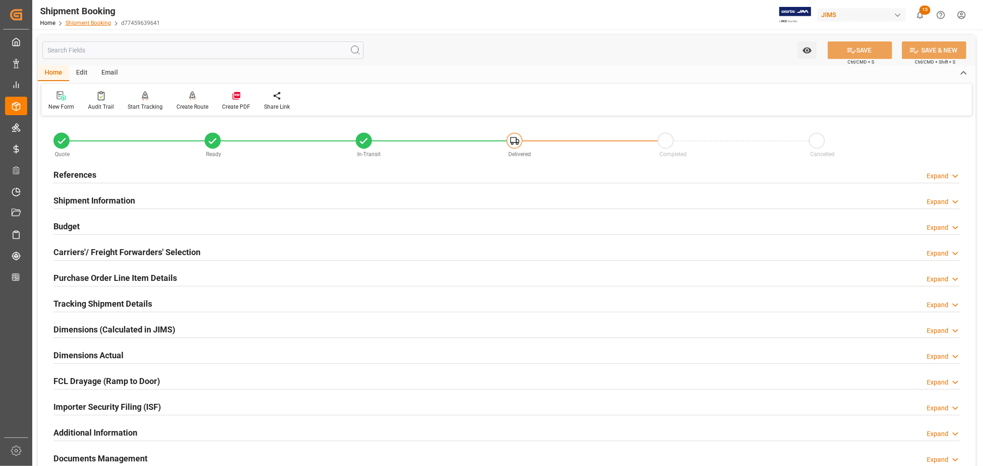
click at [79, 22] on link "Shipment Booking" at bounding box center [88, 23] width 46 height 6
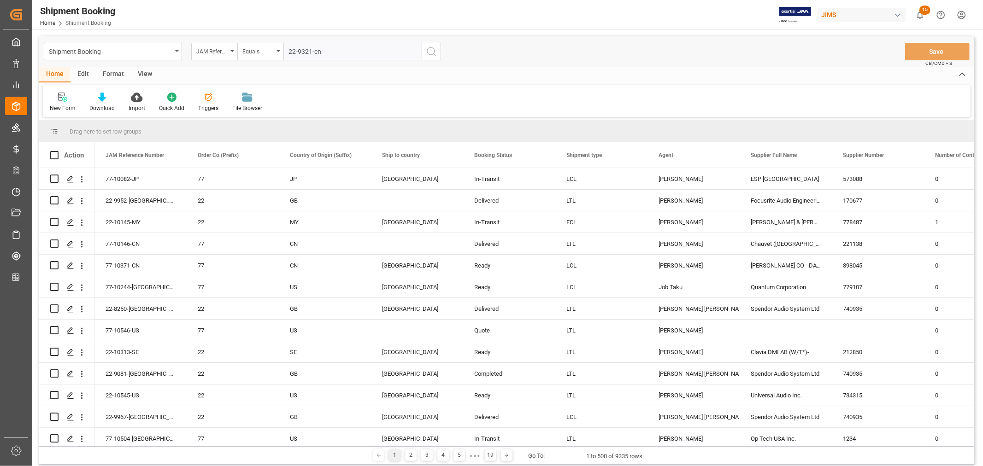
type input "22-9321-cn"
click at [432, 52] on icon "search button" at bounding box center [431, 51] width 11 height 11
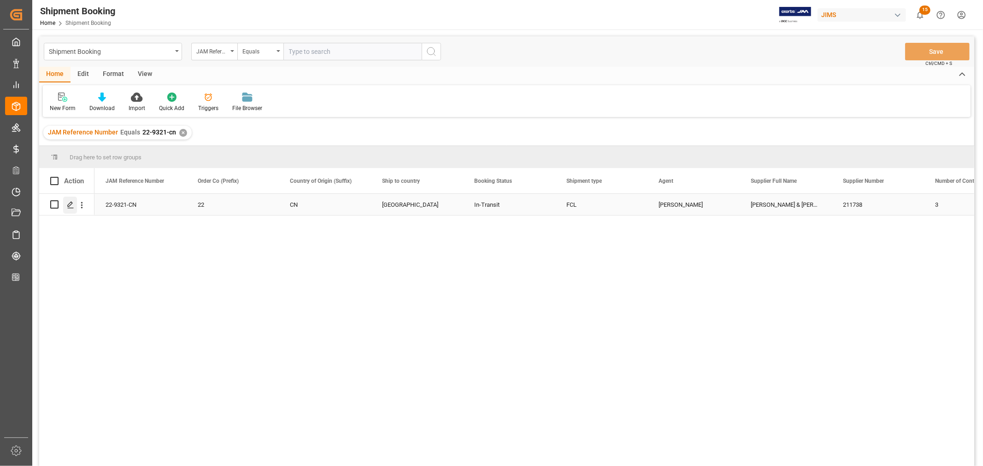
click at [71, 206] on icon "Press SPACE to select this row." at bounding box center [70, 204] width 7 height 7
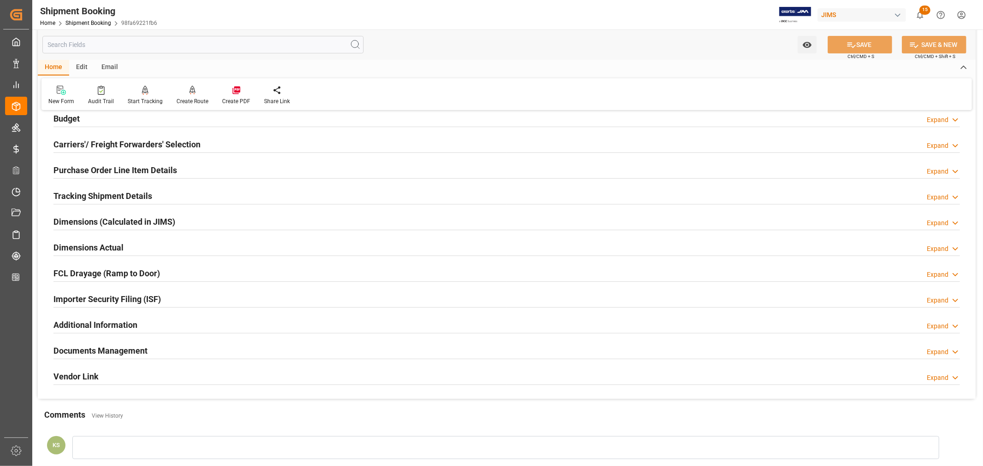
scroll to position [153, 0]
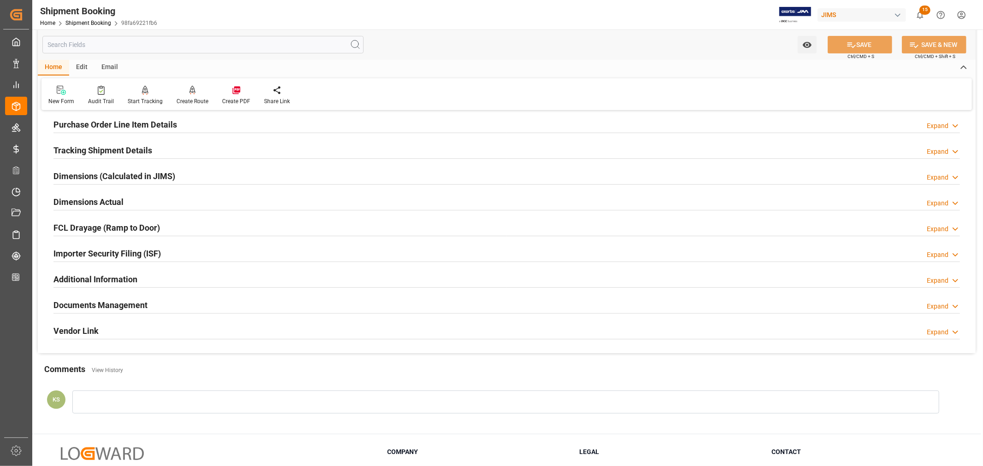
click at [169, 309] on div "Documents Management Expand" at bounding box center [506, 305] width 906 height 18
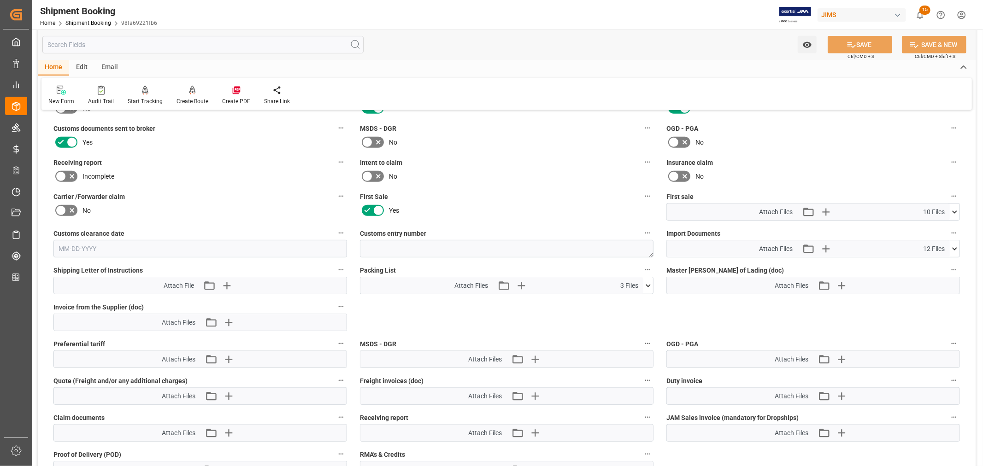
scroll to position [409, 0]
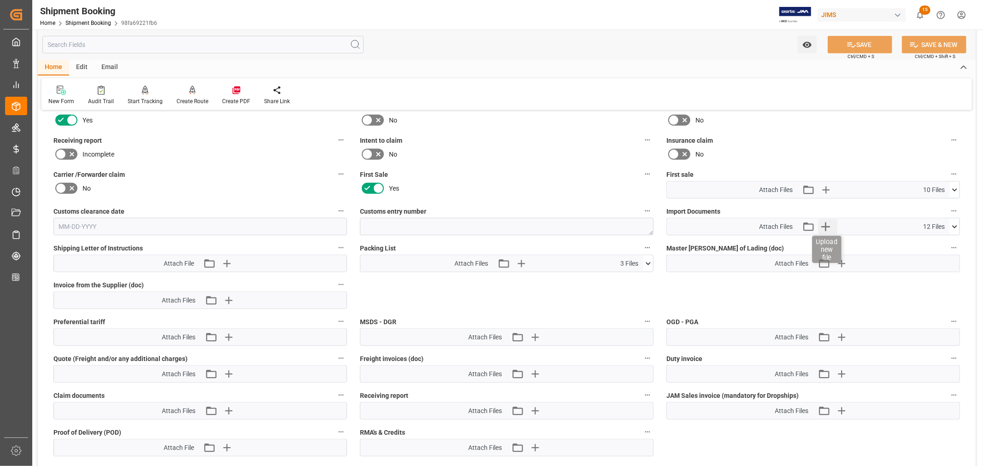
click at [827, 223] on icon "button" at bounding box center [825, 226] width 15 height 15
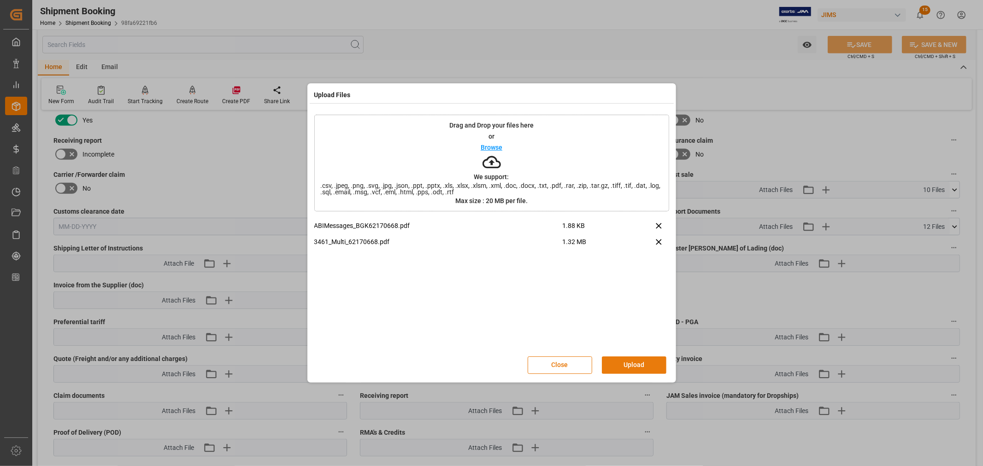
click at [637, 365] on button "Upload" at bounding box center [634, 366] width 64 height 18
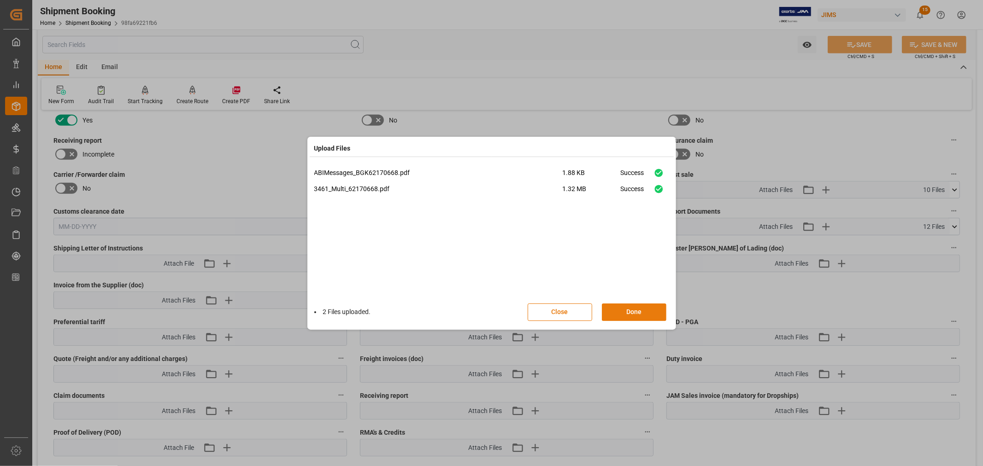
click at [623, 313] on button "Done" at bounding box center [634, 313] width 64 height 18
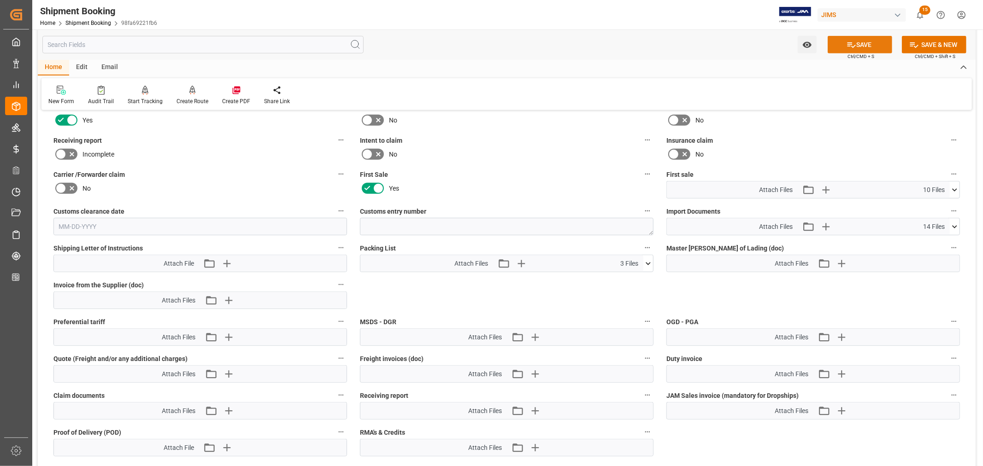
click at [862, 43] on button "SAVE" at bounding box center [859, 45] width 64 height 18
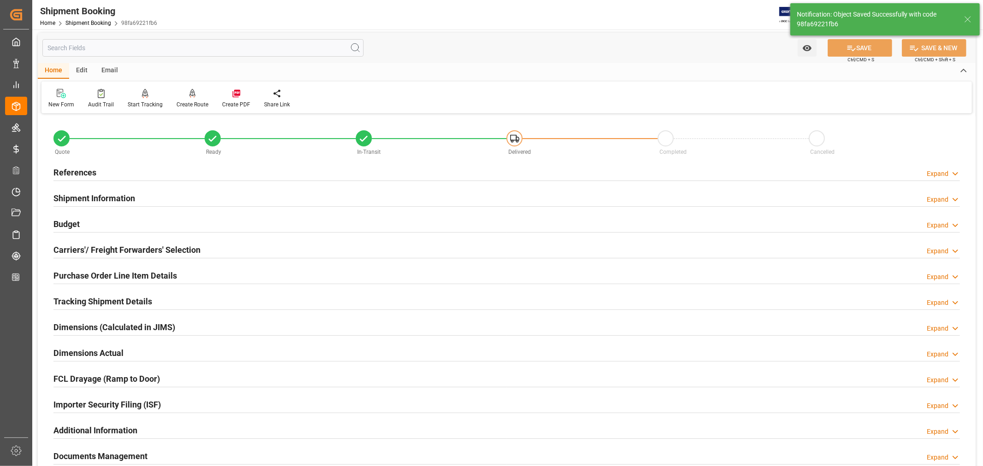
scroll to position [0, 0]
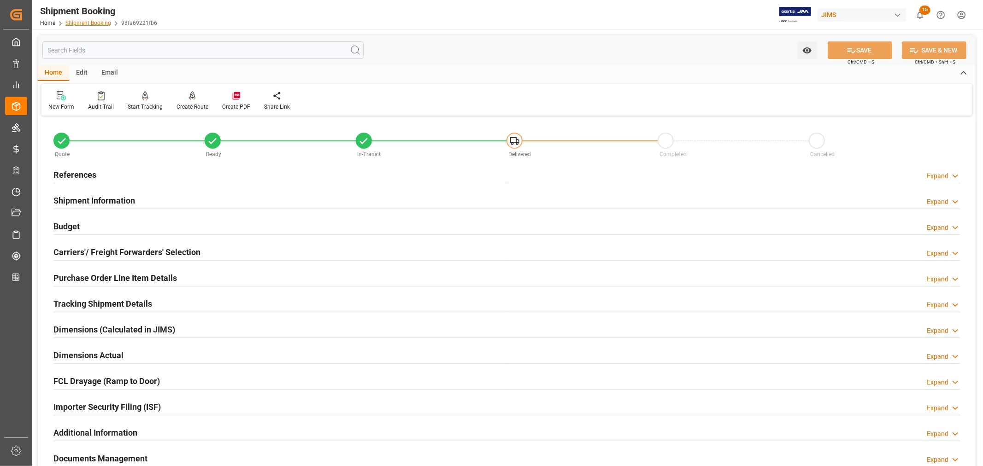
click at [92, 24] on link "Shipment Booking" at bounding box center [88, 23] width 46 height 6
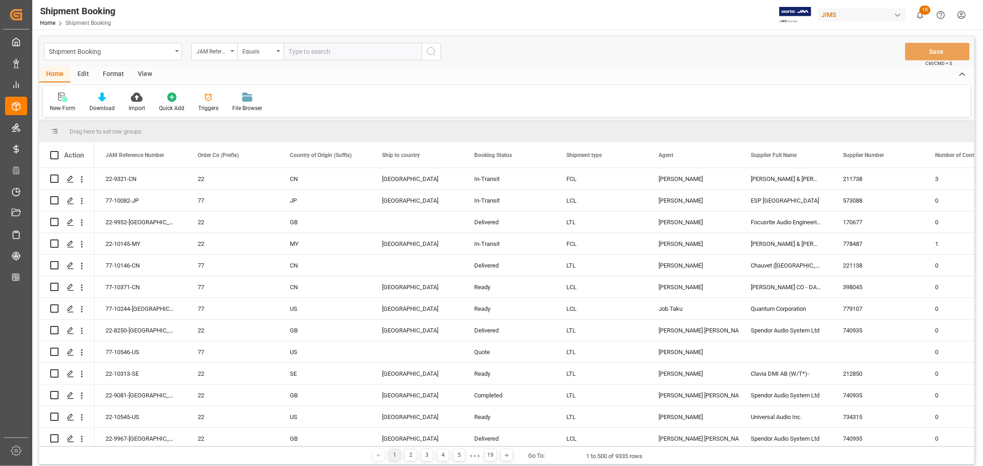
click at [298, 51] on input "text" at bounding box center [352, 52] width 138 height 18
type input "22-9446-my"
click at [430, 52] on icon "search button" at bounding box center [431, 51] width 11 height 11
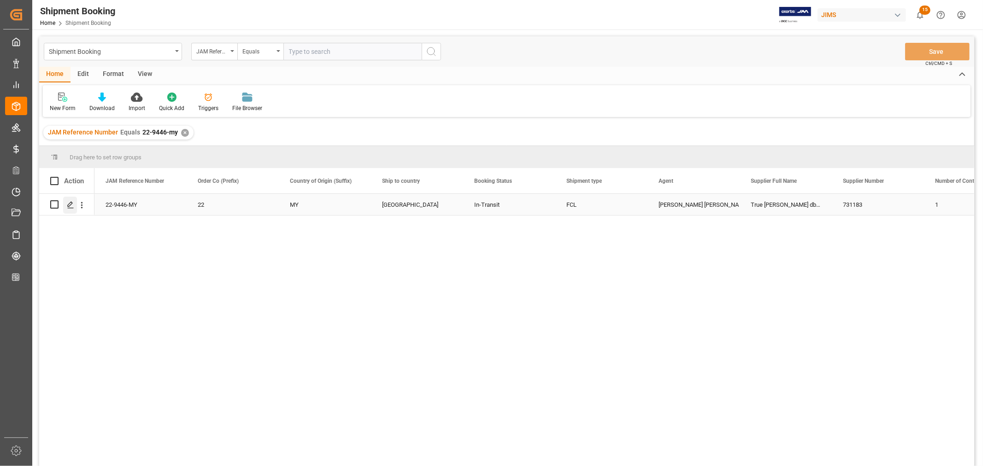
click at [74, 204] on div "Press SPACE to select this row." at bounding box center [70, 205] width 14 height 17
